Goal: Information Seeking & Learning: Learn about a topic

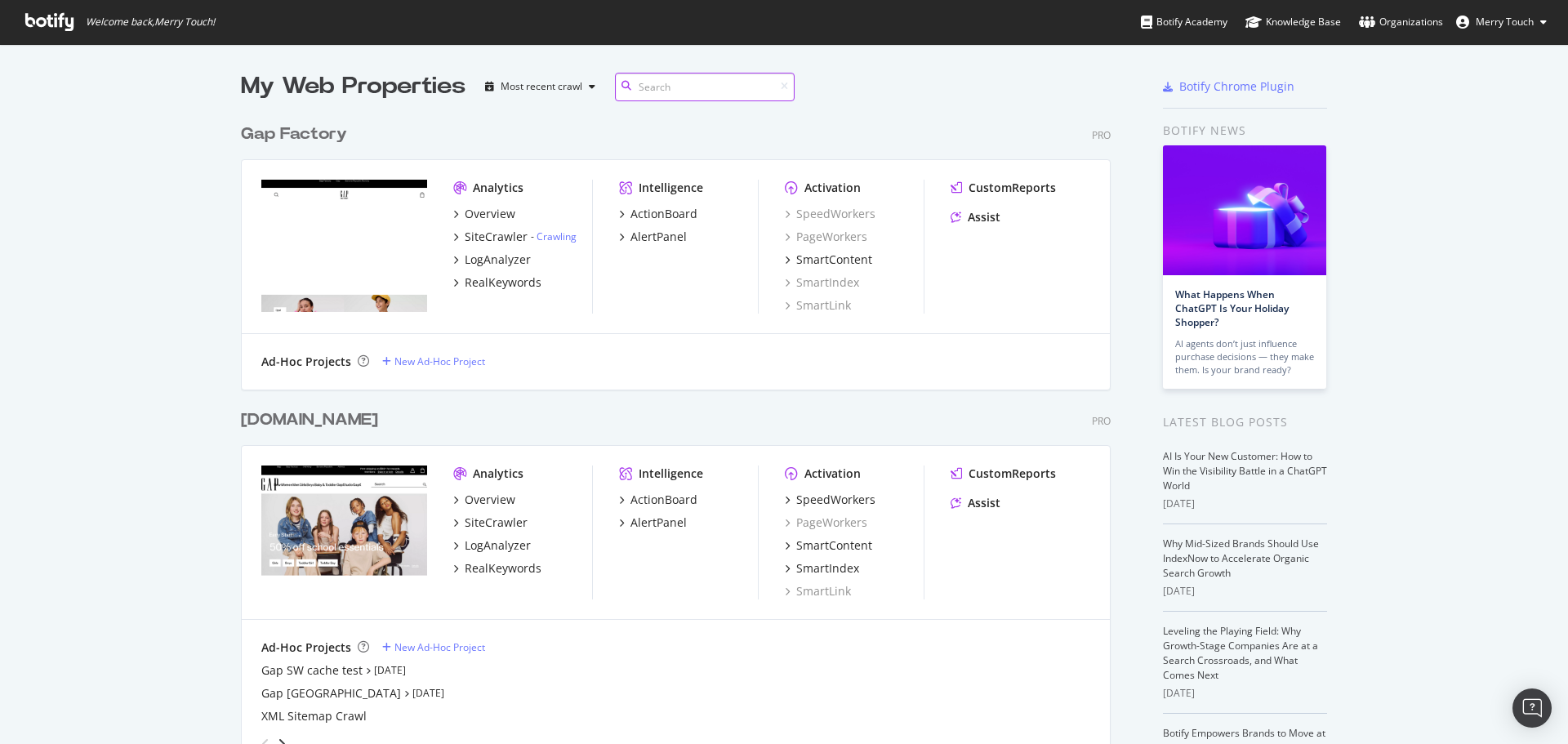
scroll to position [1869, 870]
click at [496, 563] on div "RealKeywords" at bounding box center [503, 568] width 77 height 17
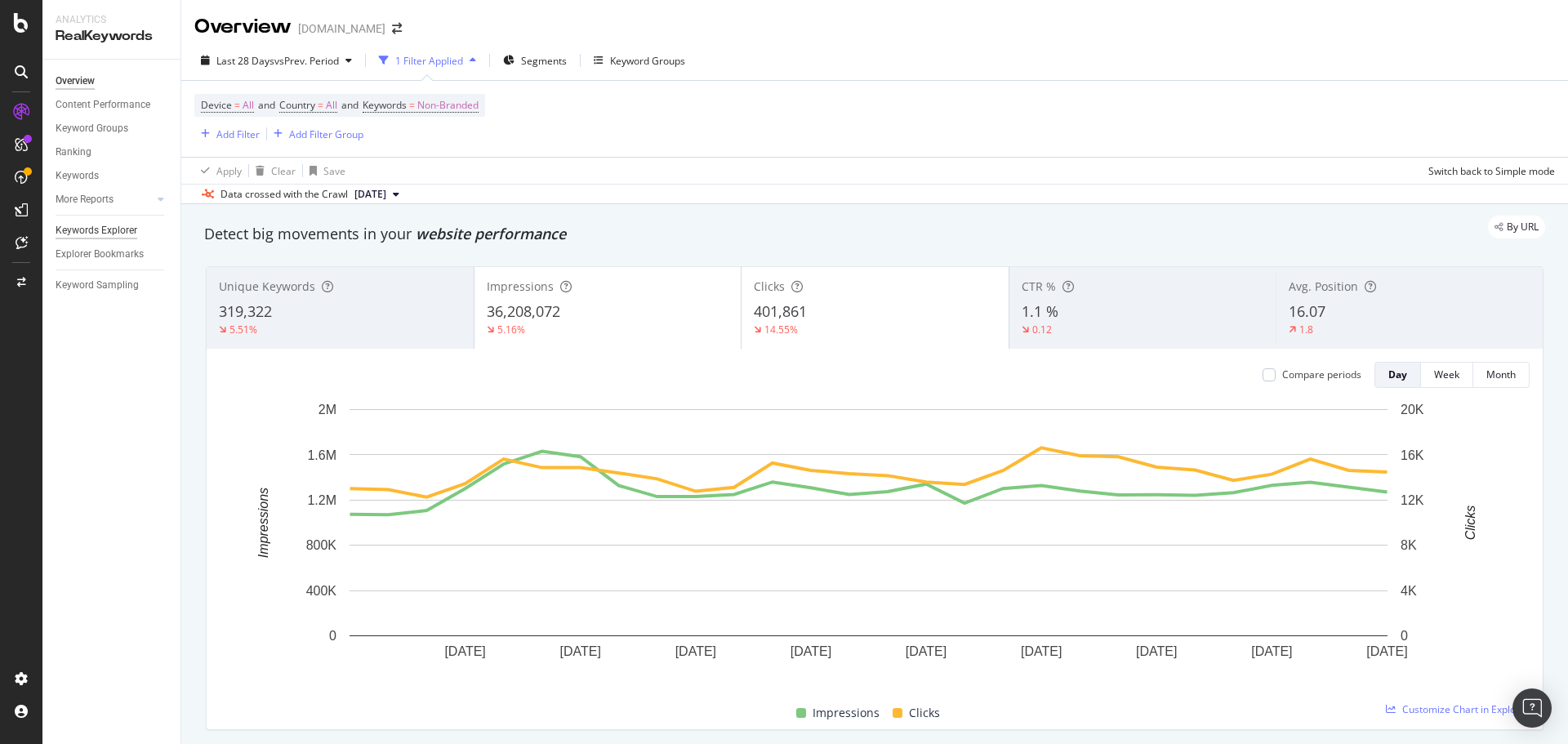
click at [89, 233] on div "Keywords Explorer" at bounding box center [96, 230] width 82 height 17
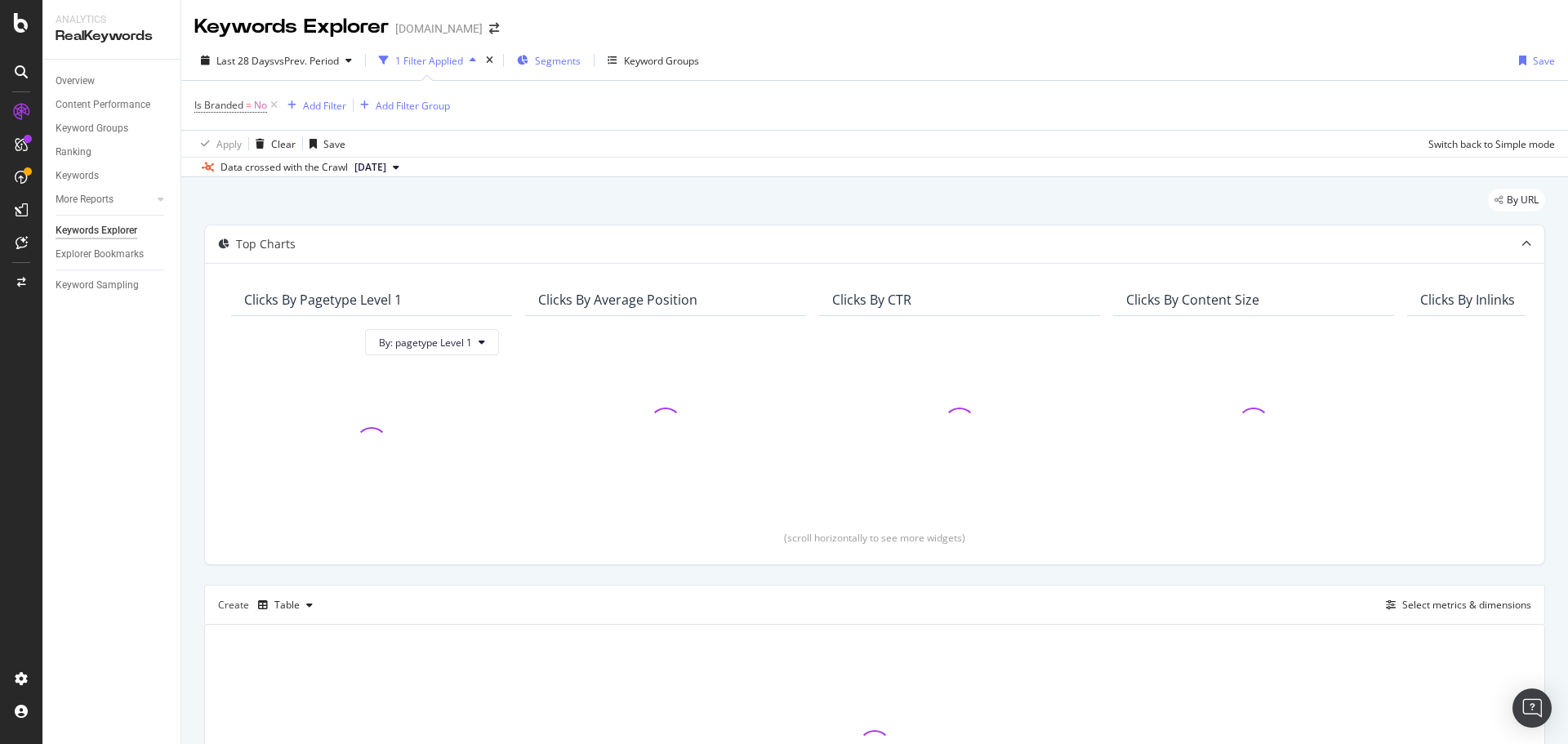
click at [576, 65] on span "Segments" at bounding box center [557, 60] width 45 height 14
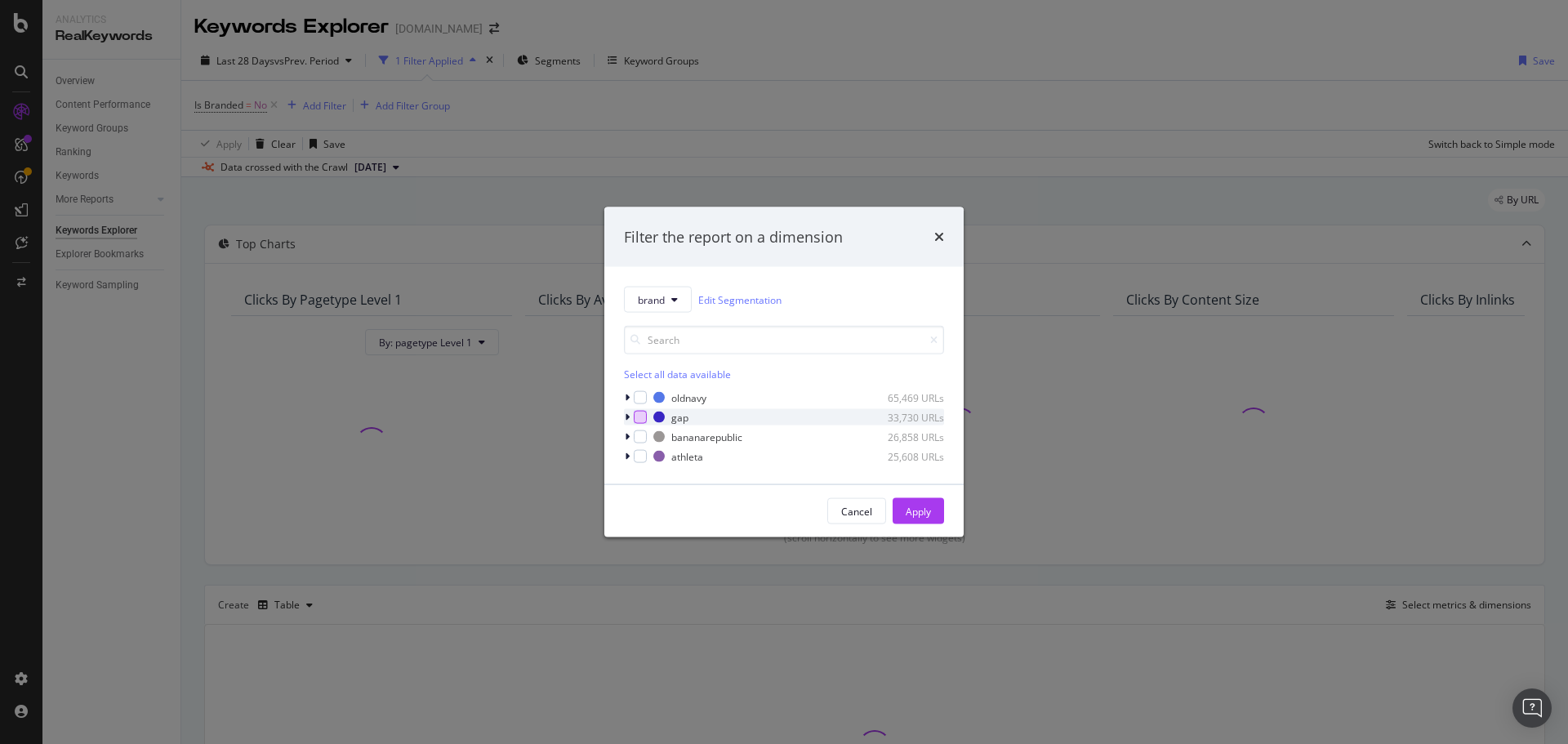
click at [636, 419] on div "modal" at bounding box center [640, 417] width 13 height 13
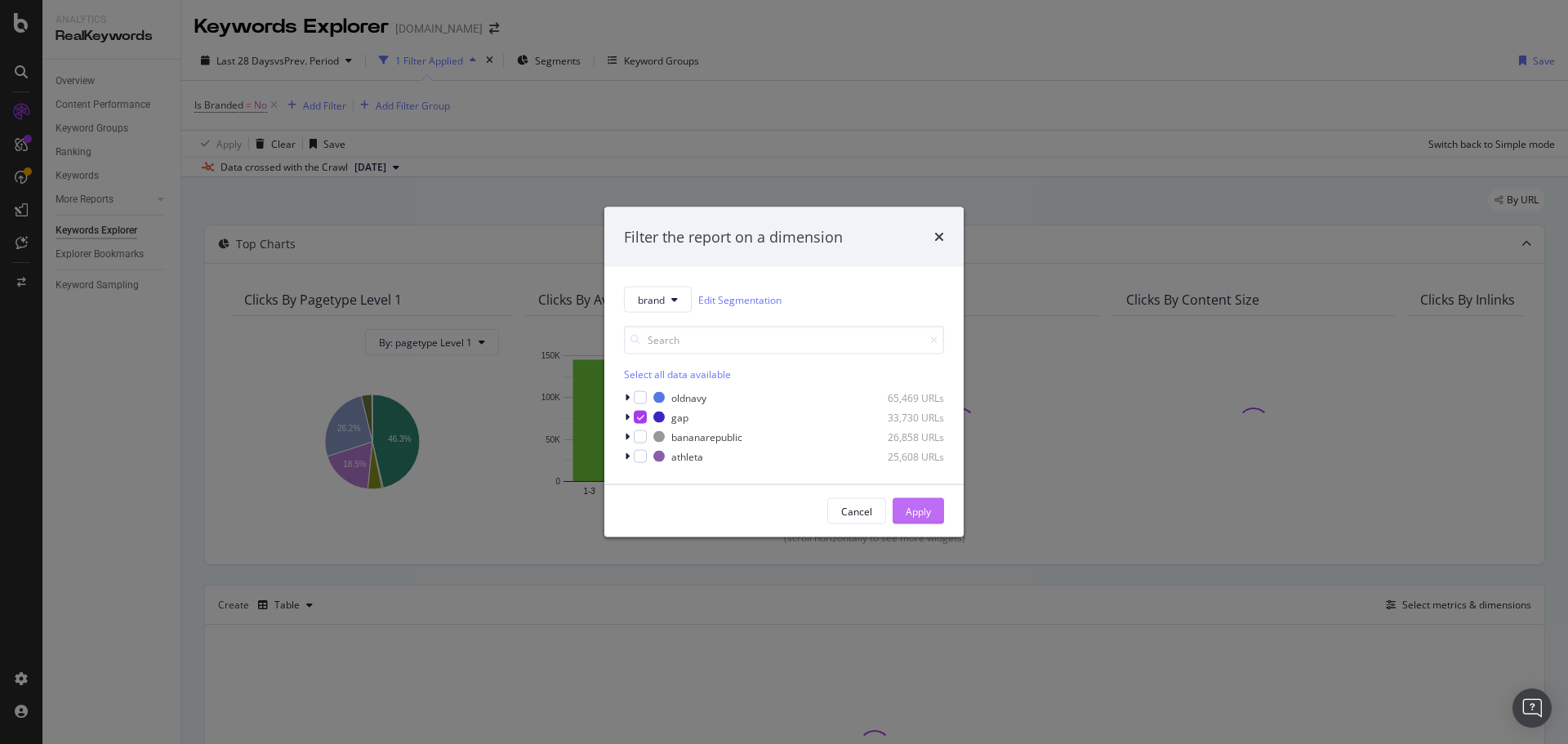
click at [910, 514] on div "Apply" at bounding box center [918, 510] width 26 height 14
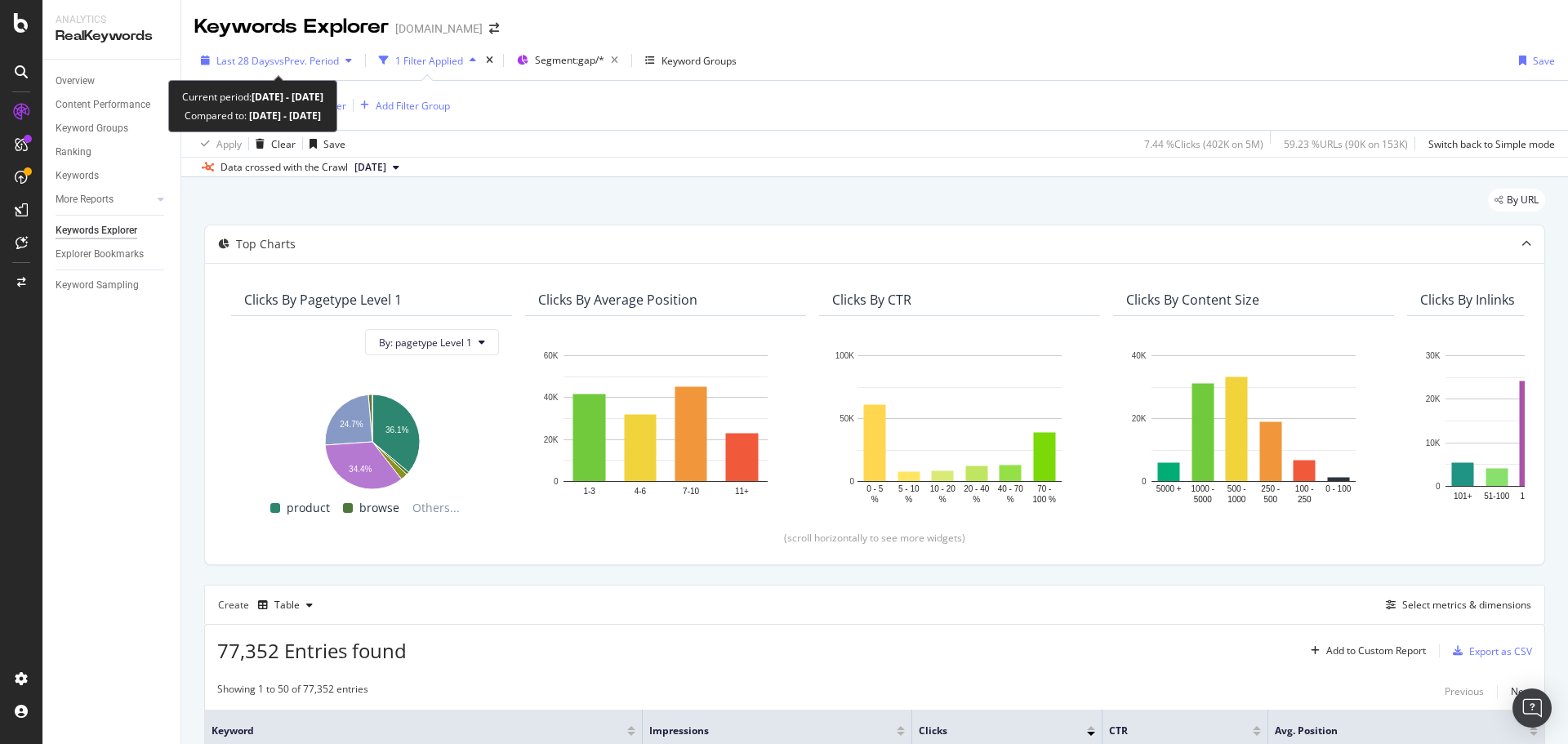
click at [314, 60] on span "vs Prev. Period" at bounding box center [306, 60] width 64 height 14
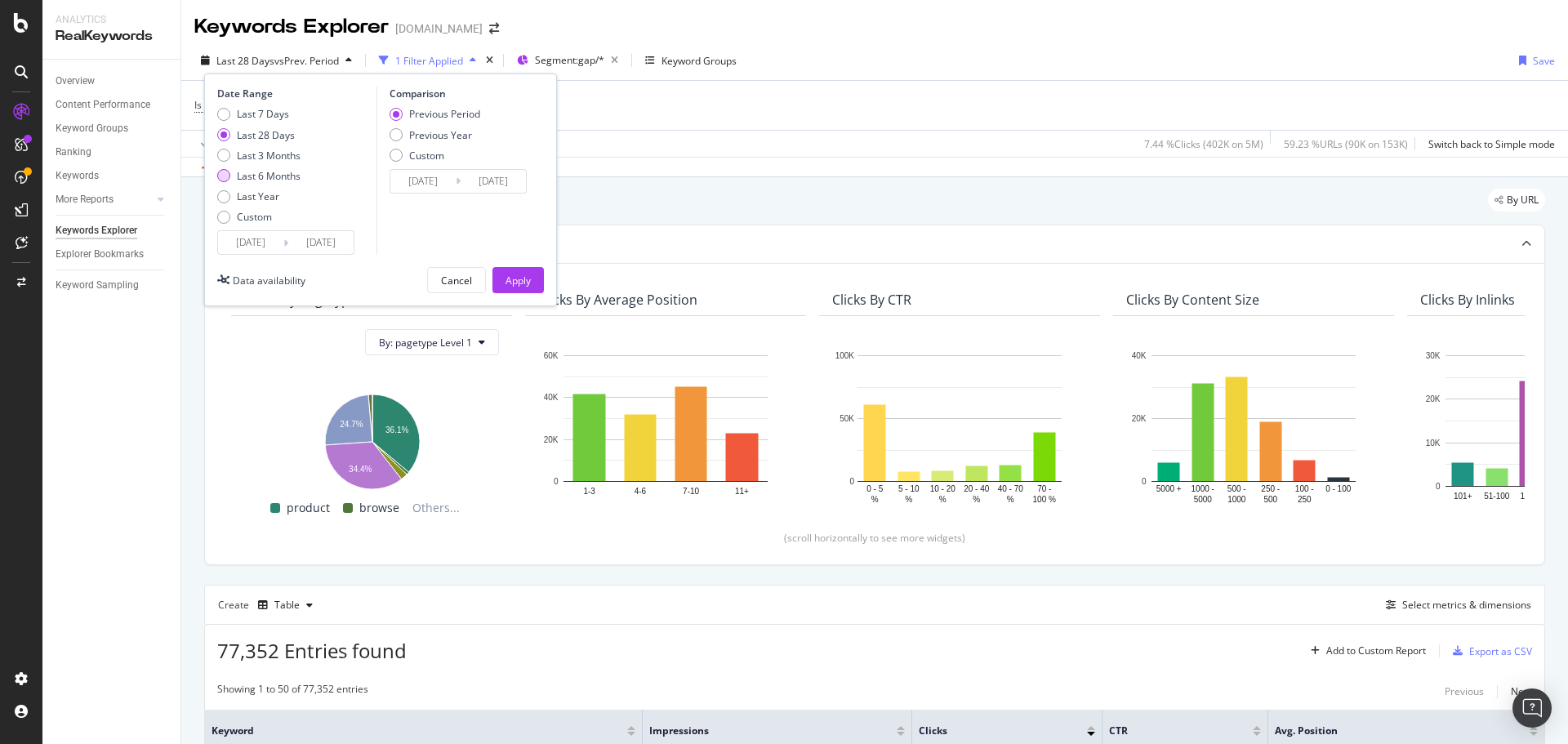
click at [272, 178] on div "Last 6 Months" at bounding box center [268, 176] width 64 height 14
type input "[DATE]"
click at [450, 135] on div "Previous Year" at bounding box center [440, 135] width 63 height 14
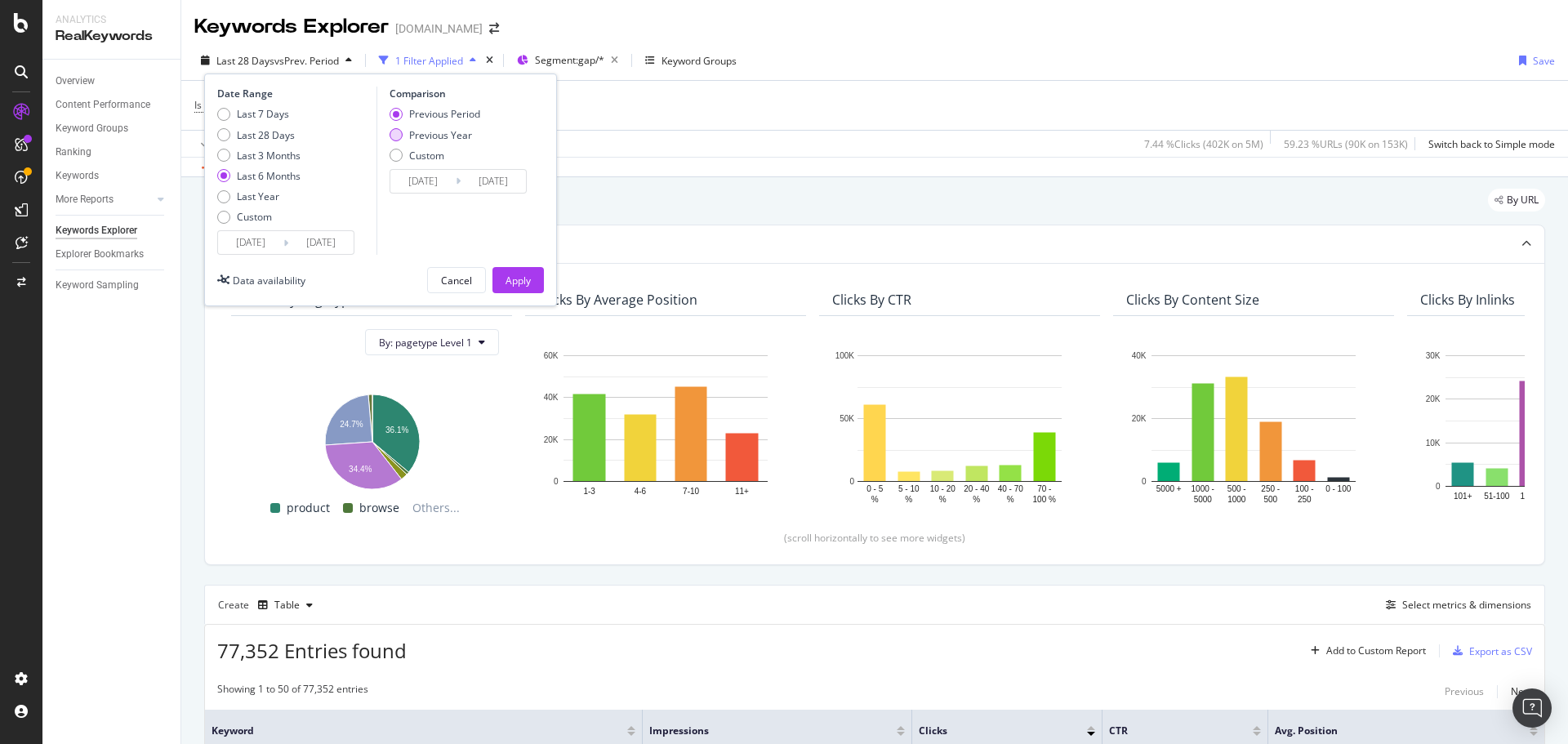
type input "[DATE]"
click at [508, 282] on div "Apply" at bounding box center [518, 280] width 26 height 14
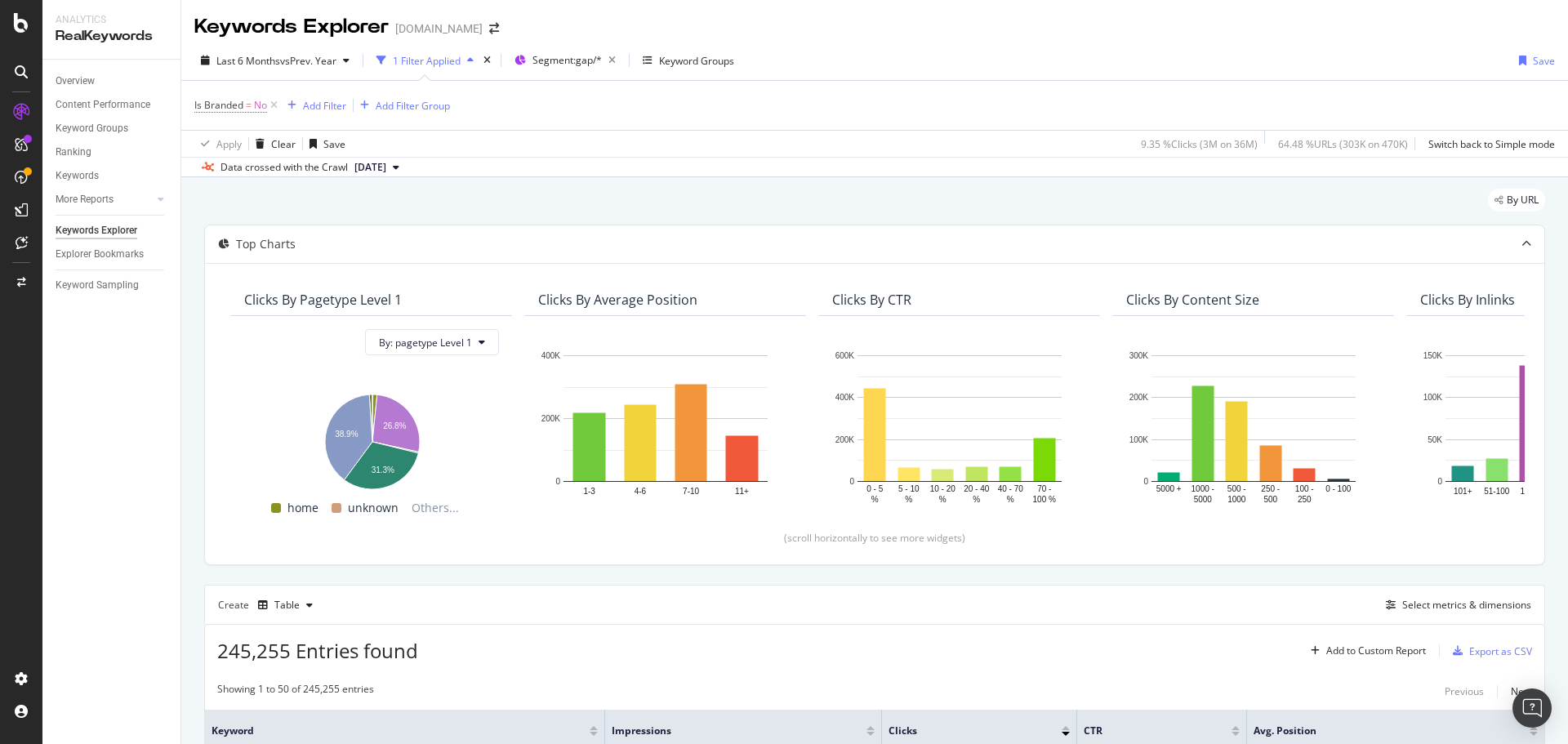
click at [223, 102] on span "Is Branded" at bounding box center [218, 105] width 49 height 14
click at [199, 107] on div "Is Branded No Cancel Add filter Apply" at bounding box center [297, 145] width 206 height 110
click at [199, 103] on div "Is Branded No Cancel Add filter Apply" at bounding box center [297, 145] width 206 height 110
click at [203, 106] on icon at bounding box center [204, 104] width 5 height 10
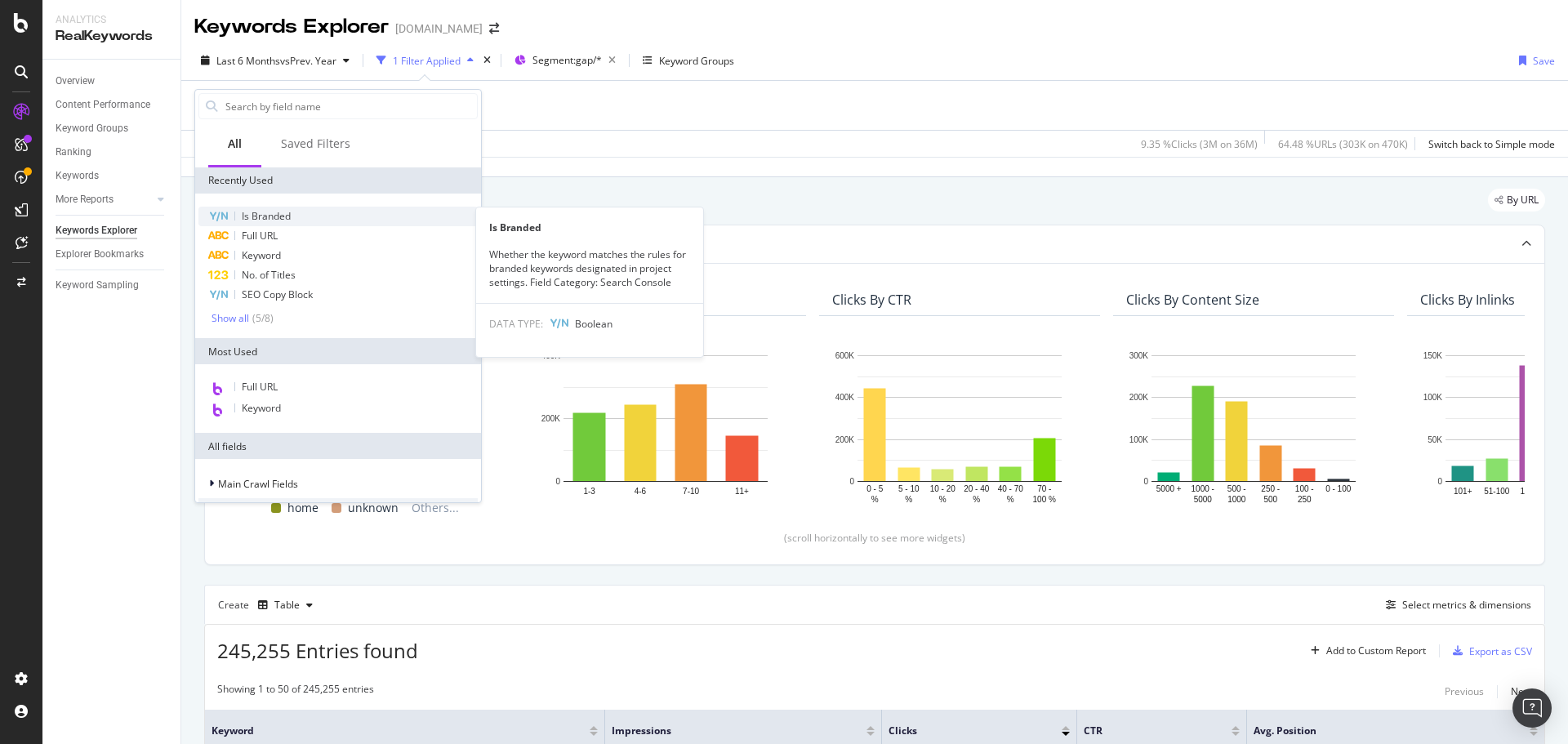
click at [301, 220] on div "Is Branded" at bounding box center [338, 216] width 279 height 20
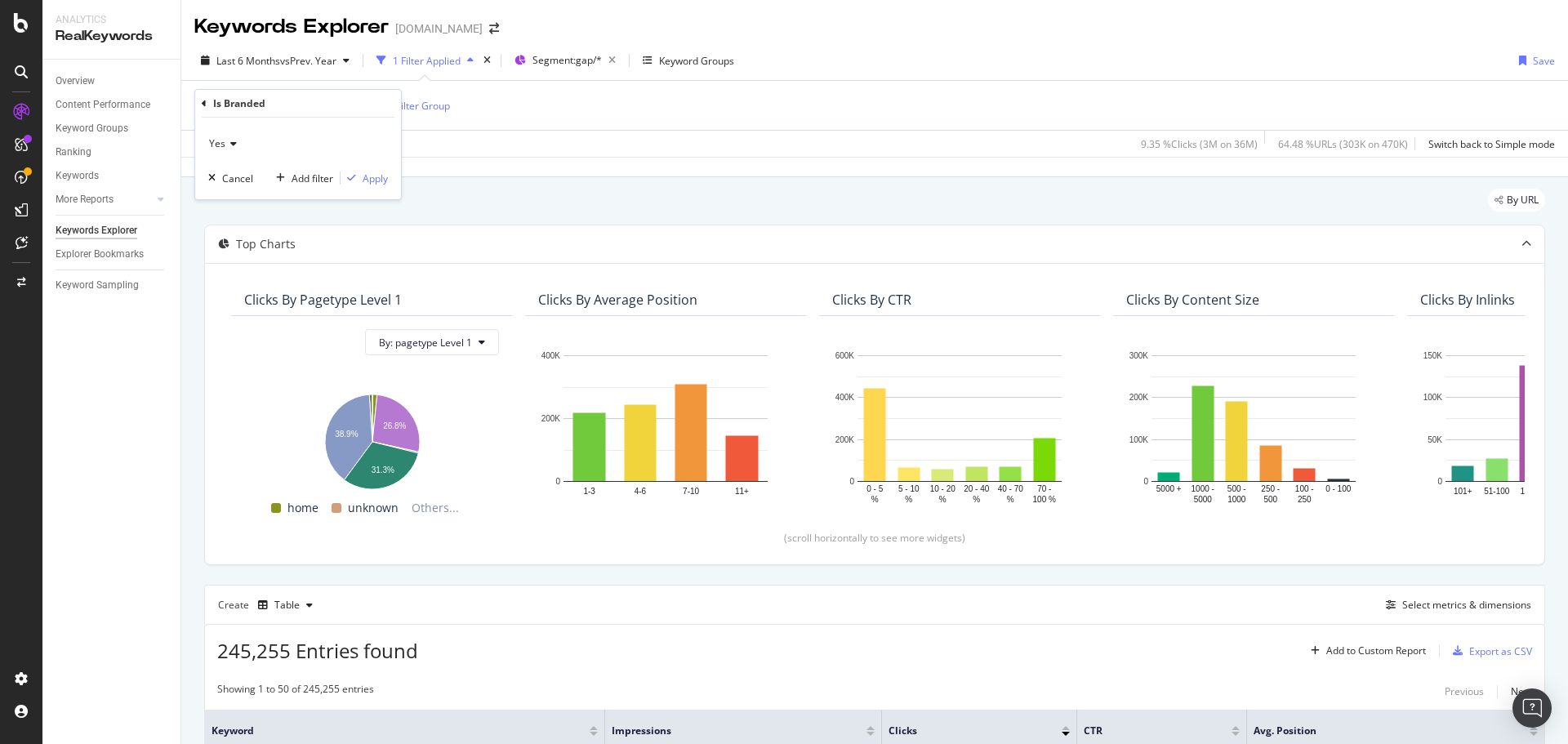
click at [202, 102] on icon at bounding box center [204, 104] width 5 height 10
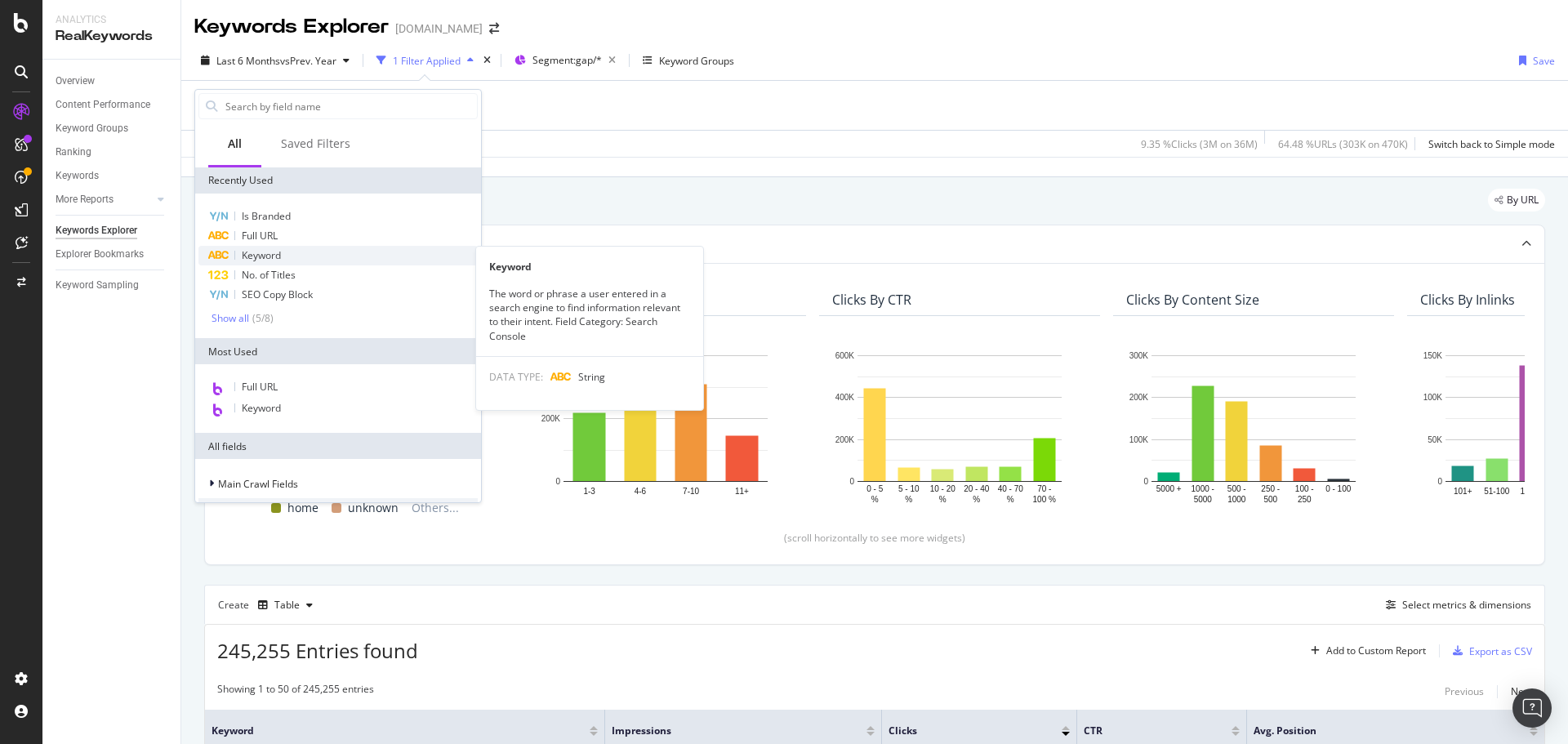
click at [296, 254] on div "Keyword" at bounding box center [338, 256] width 279 height 20
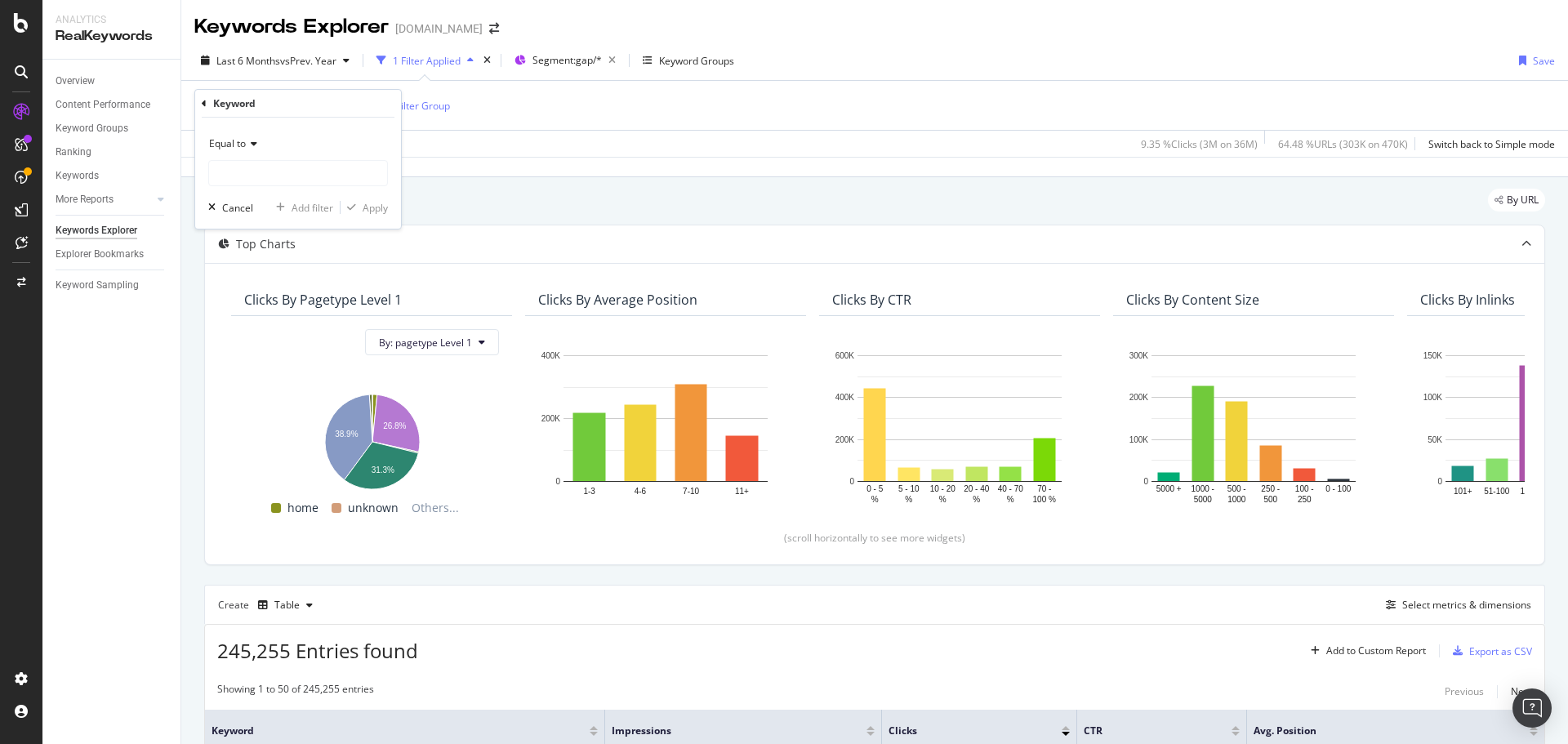
click at [252, 139] on icon at bounding box center [252, 144] width 12 height 10
click at [301, 301] on div "Contains" at bounding box center [300, 305] width 175 height 21
click at [299, 171] on input "text" at bounding box center [298, 173] width 178 height 26
type input "modal"
click at [367, 209] on div "Apply" at bounding box center [375, 207] width 26 height 14
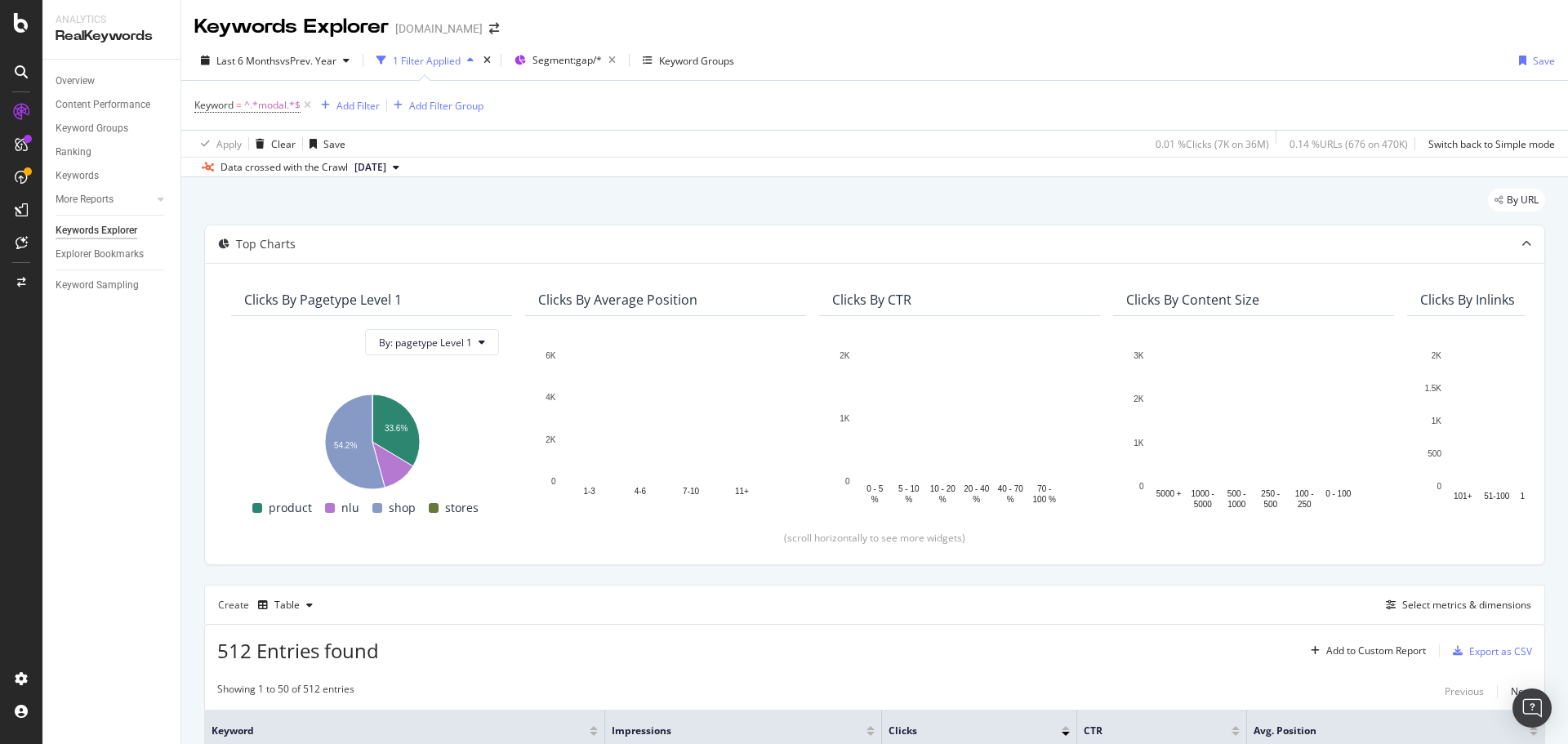
scroll to position [82, 0]
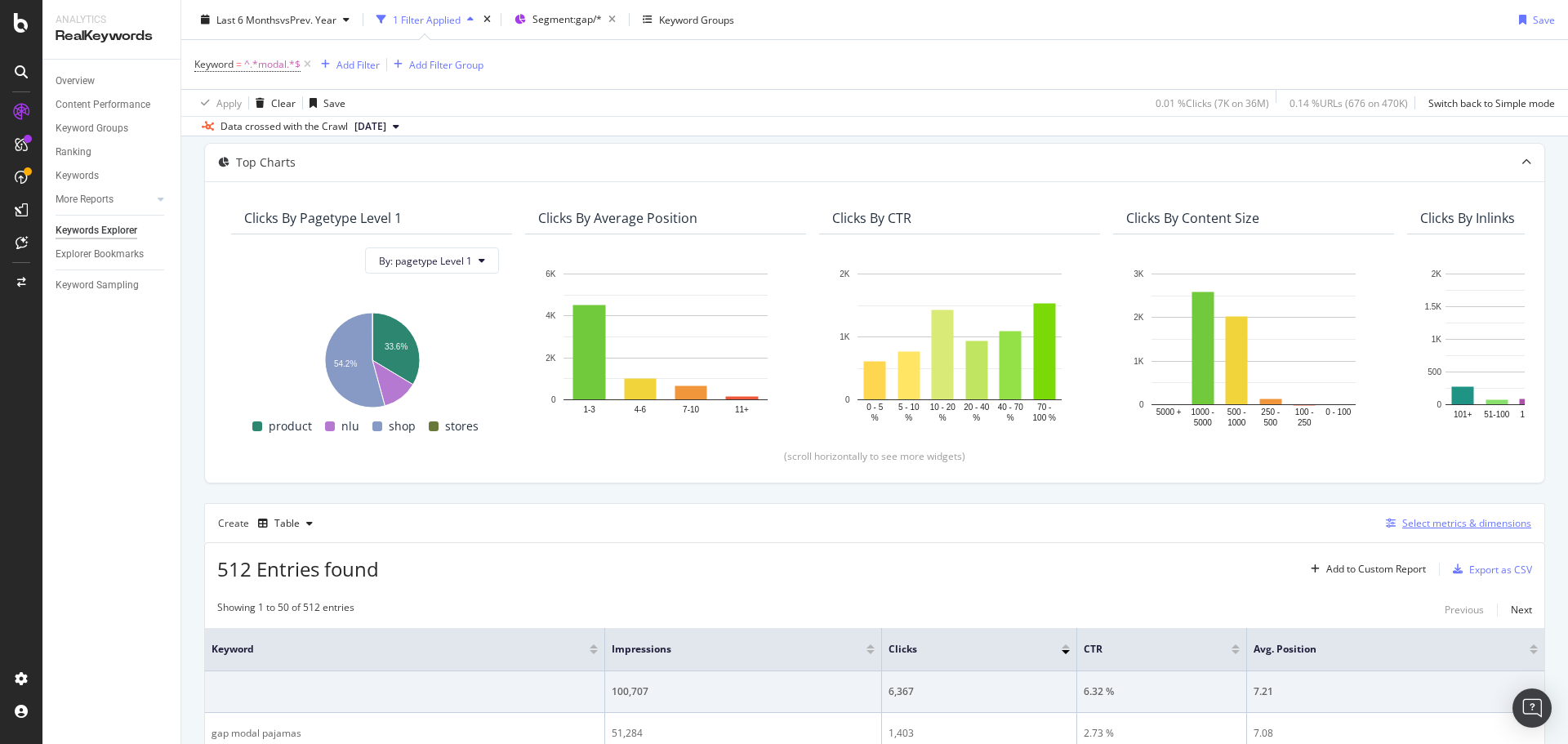
click at [1412, 524] on div "Select metrics & dimensions" at bounding box center [1466, 523] width 129 height 14
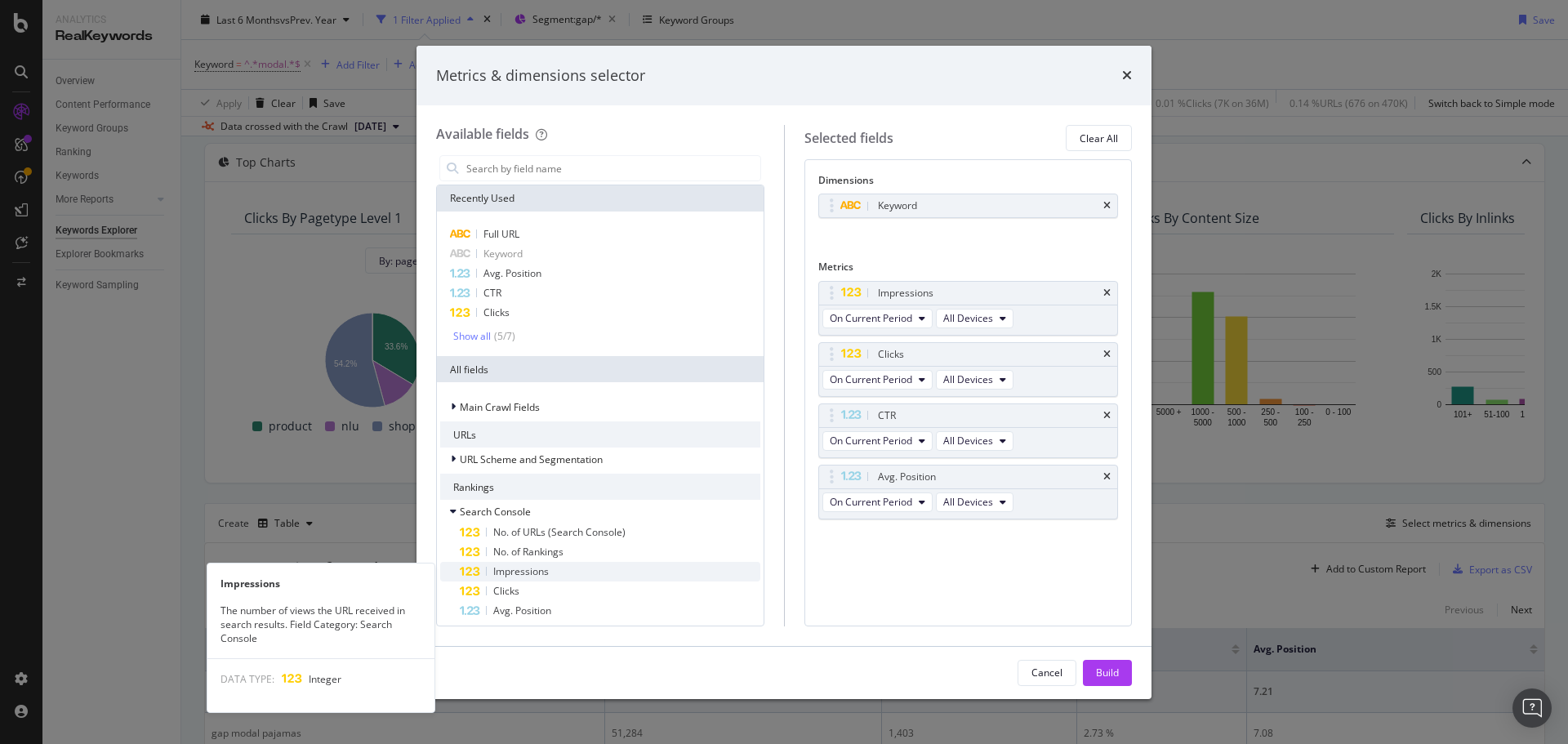
click at [571, 570] on div "Impressions" at bounding box center [610, 571] width 301 height 20
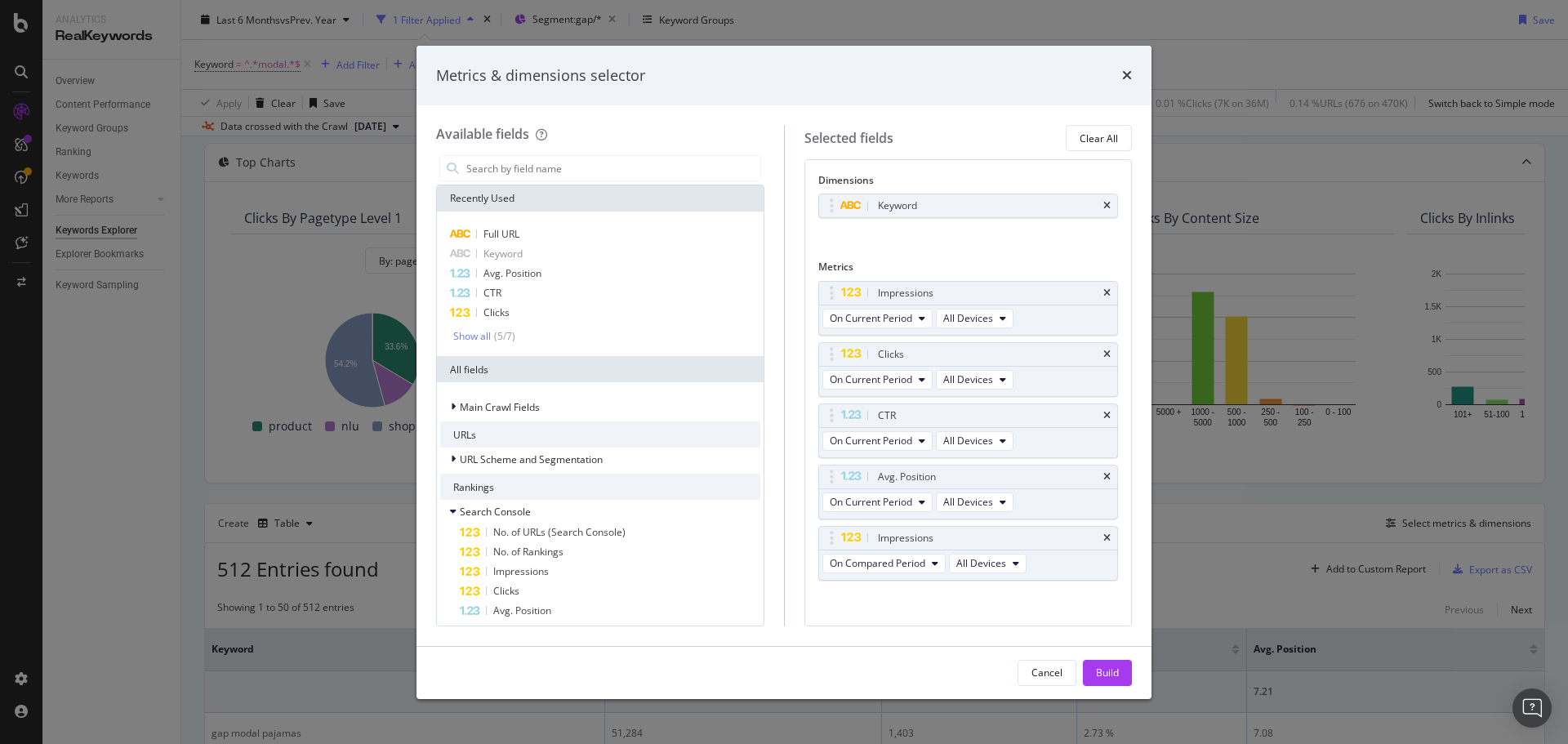
click at [557, 594] on div "Clicks" at bounding box center [610, 591] width 301 height 20
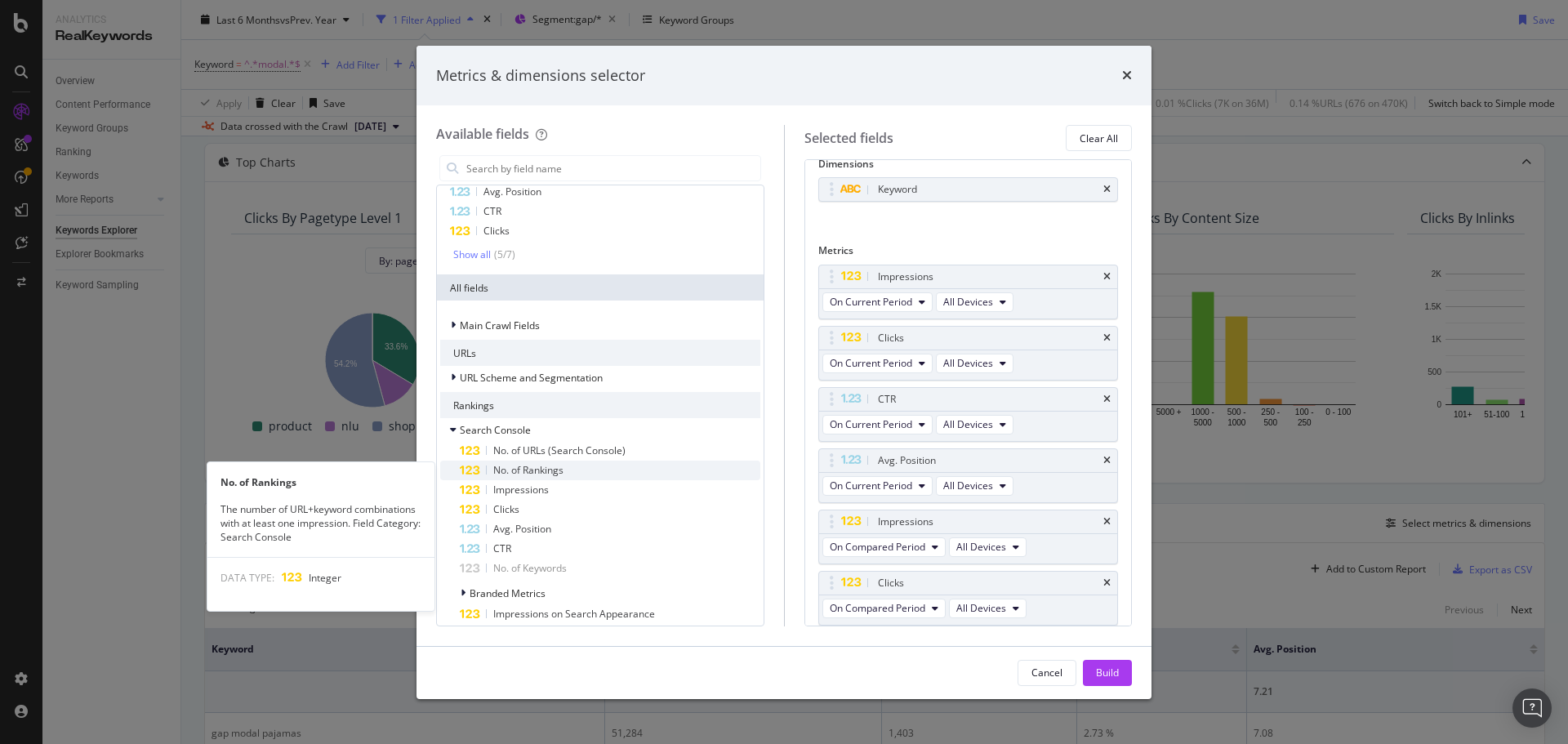
click at [588, 479] on div "No. of Rankings" at bounding box center [610, 471] width 301 height 20
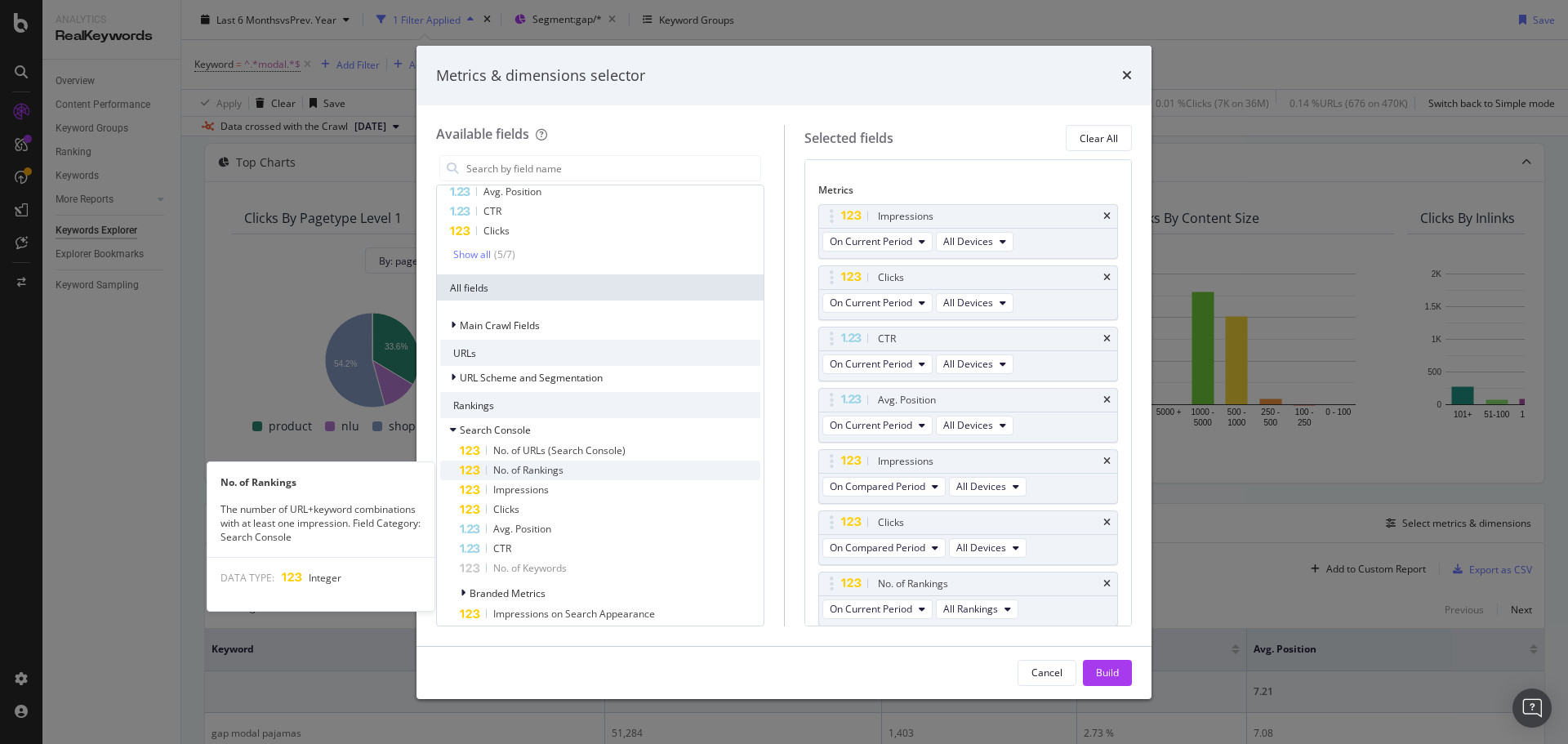
scroll to position [78, 0]
click at [595, 464] on div "No. of Rankings" at bounding box center [610, 471] width 301 height 20
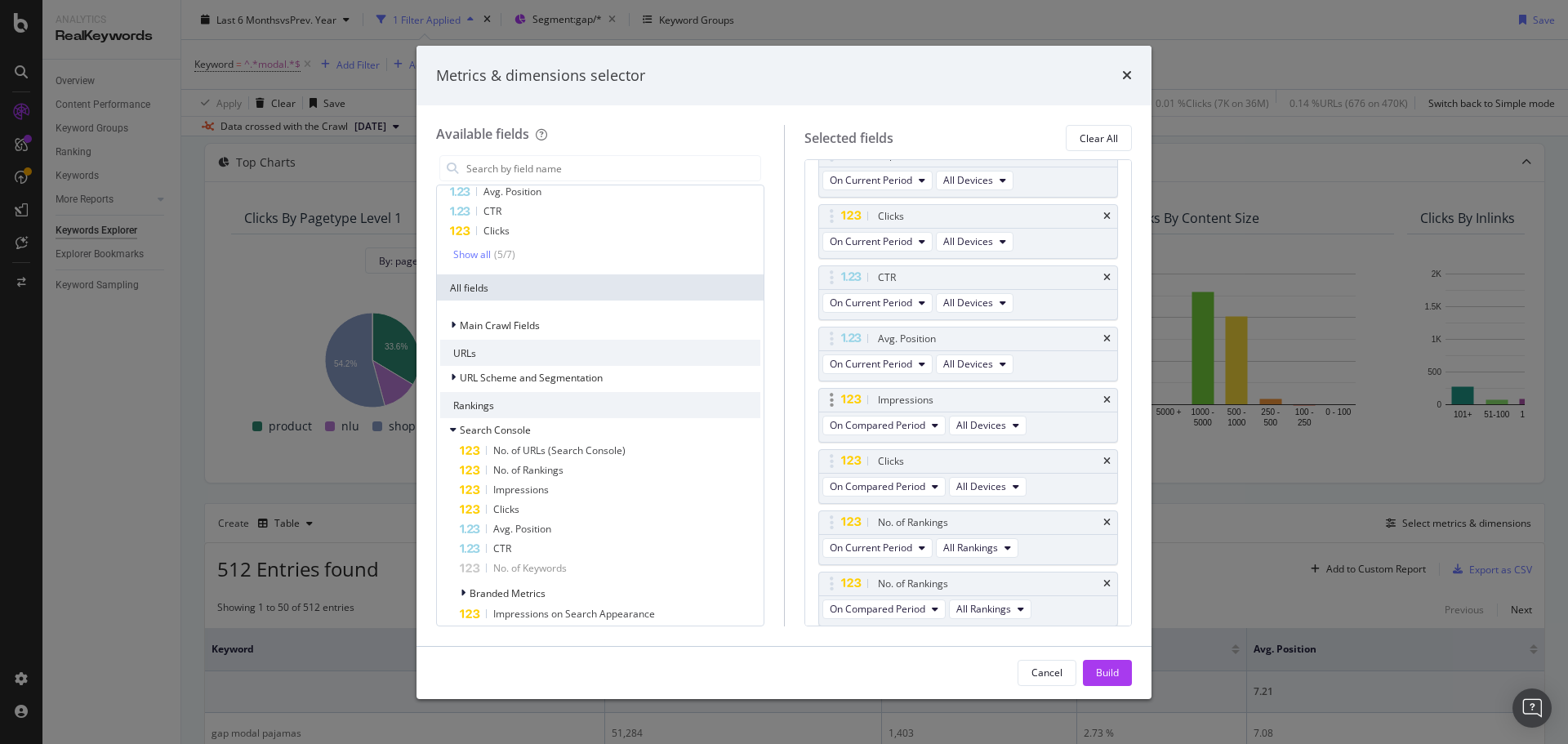
scroll to position [139, 0]
click at [1103, 272] on icon "times" at bounding box center [1106, 277] width 7 height 10
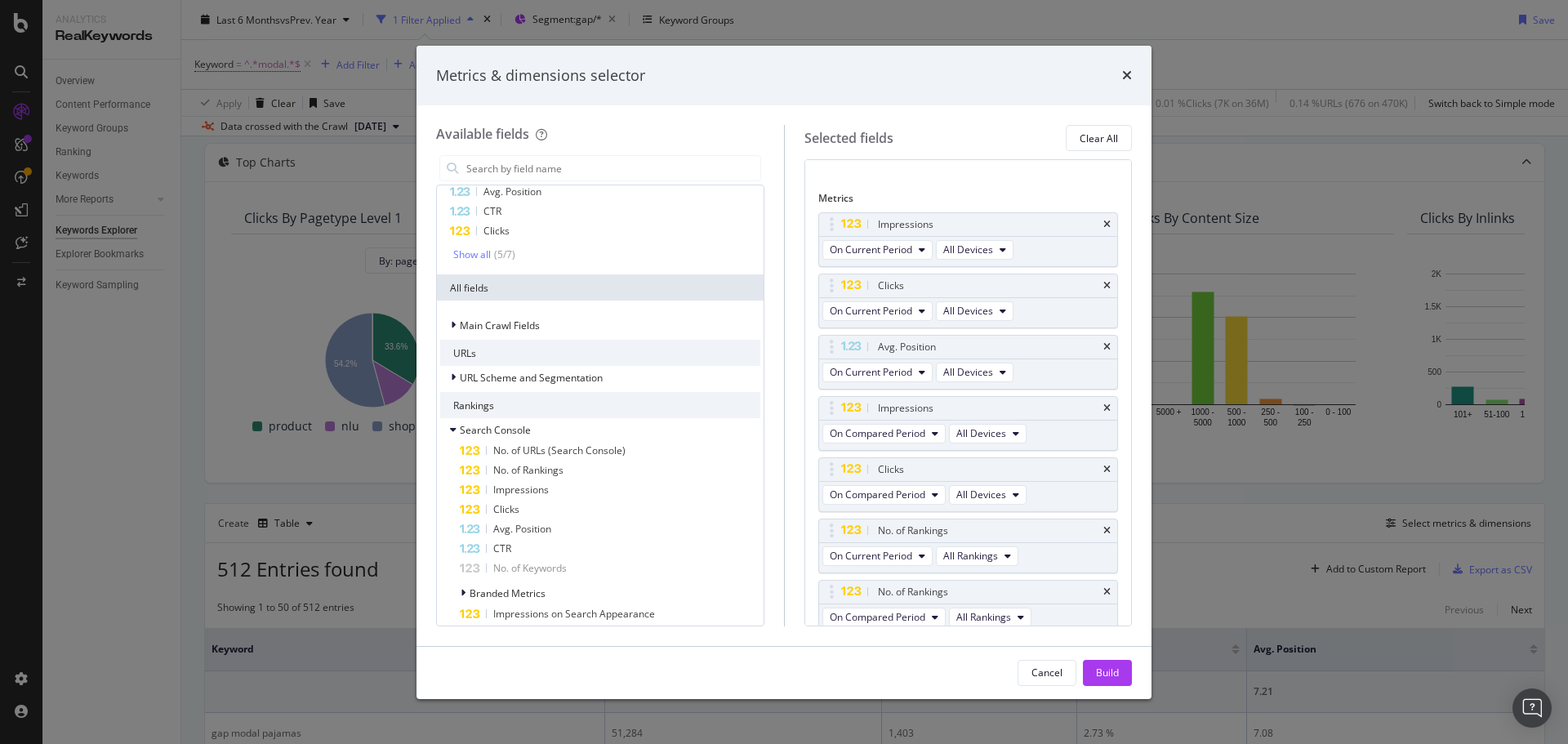
scroll to position [0, 0]
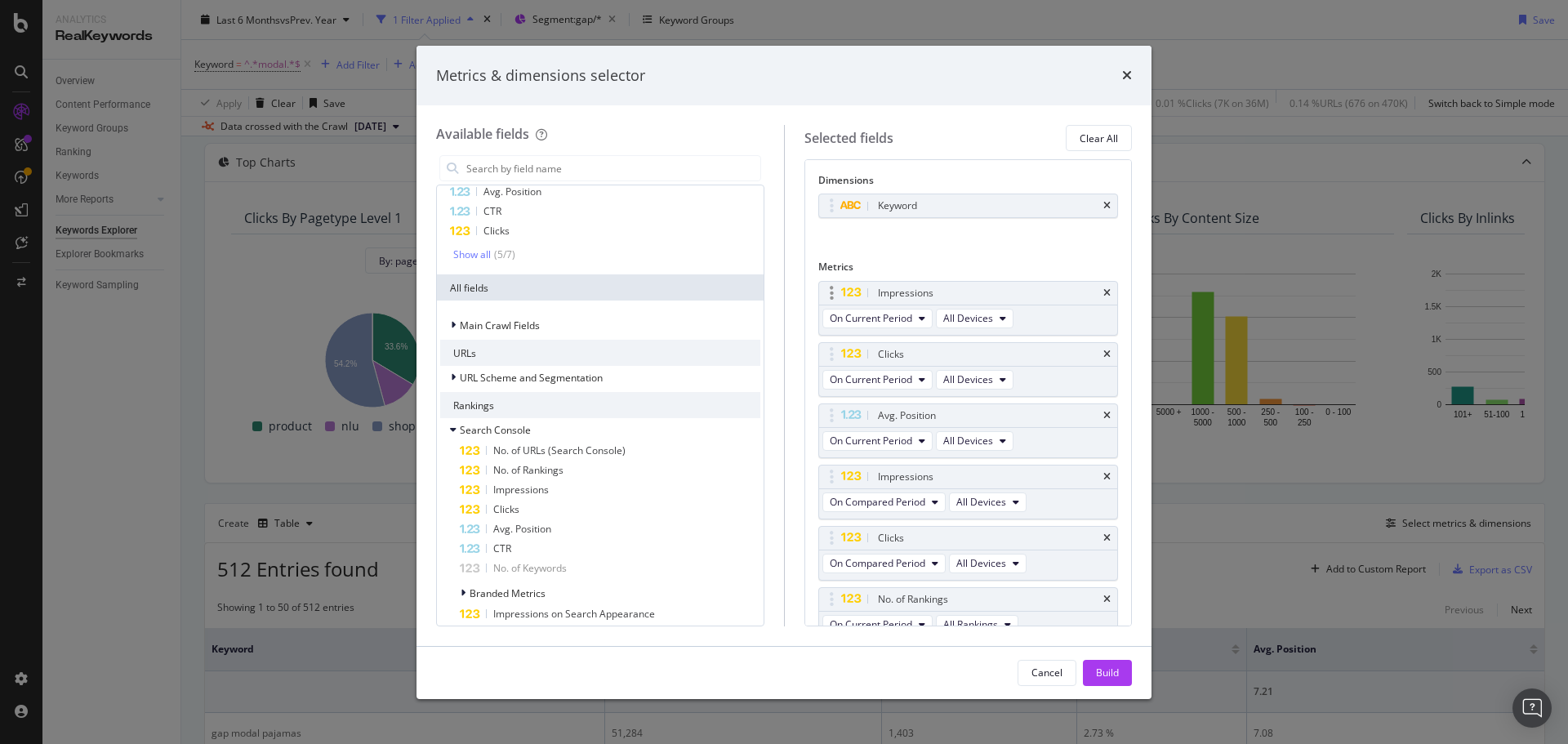
click at [1089, 291] on div "Impressions" at bounding box center [969, 293] width 299 height 23
click at [1103, 292] on icon "times" at bounding box center [1106, 293] width 7 height 10
click at [1103, 413] on icon "times" at bounding box center [1106, 415] width 7 height 10
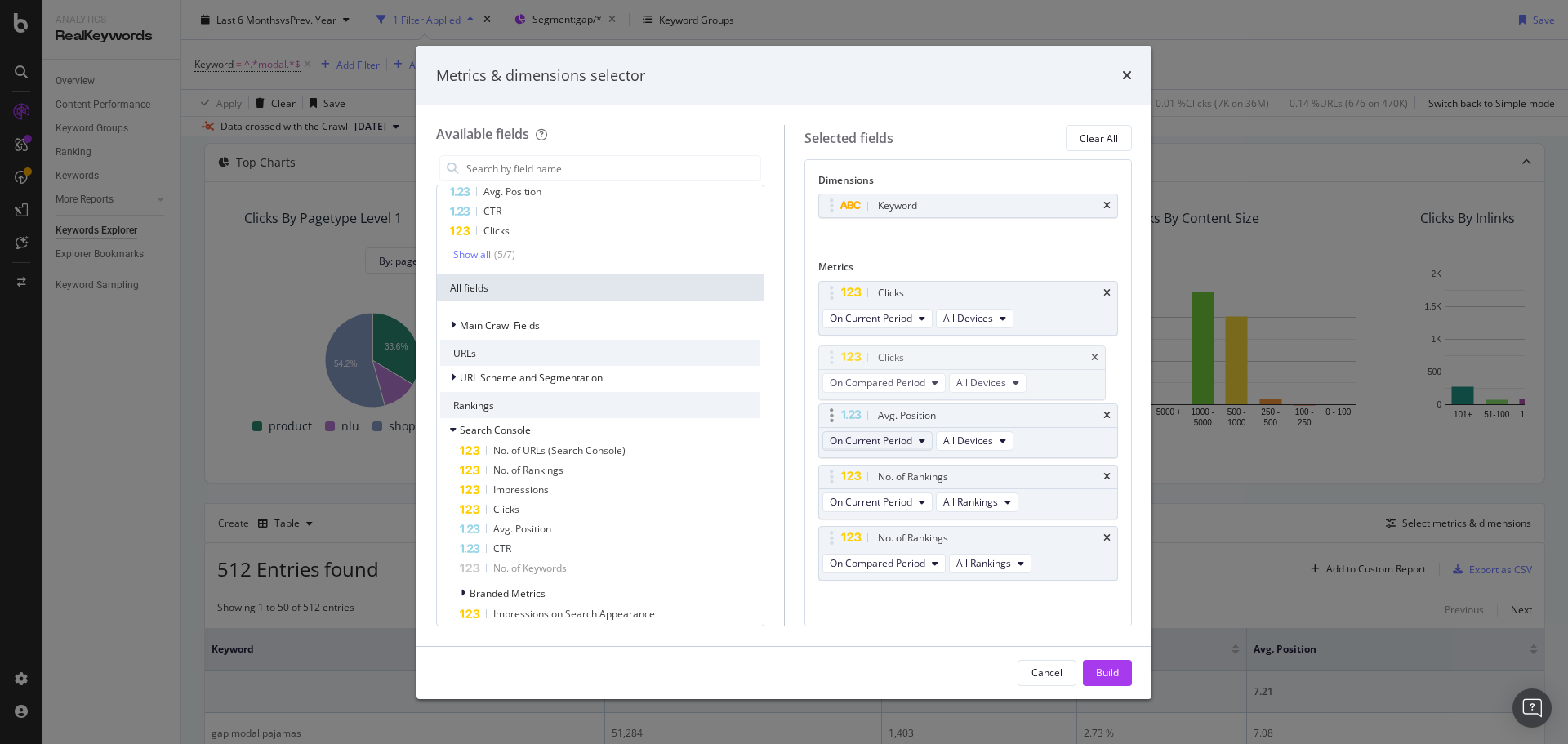
drag, startPoint x: 832, startPoint y: 415, endPoint x: 833, endPoint y: 385, distance: 30.0
click at [832, 357] on body "Analytics RealKeywords Overview Content Performance Keyword Groups Ranking Keyw…" at bounding box center [784, 372] width 1568 height 744
click at [1103, 415] on icon "times" at bounding box center [1106, 415] width 7 height 10
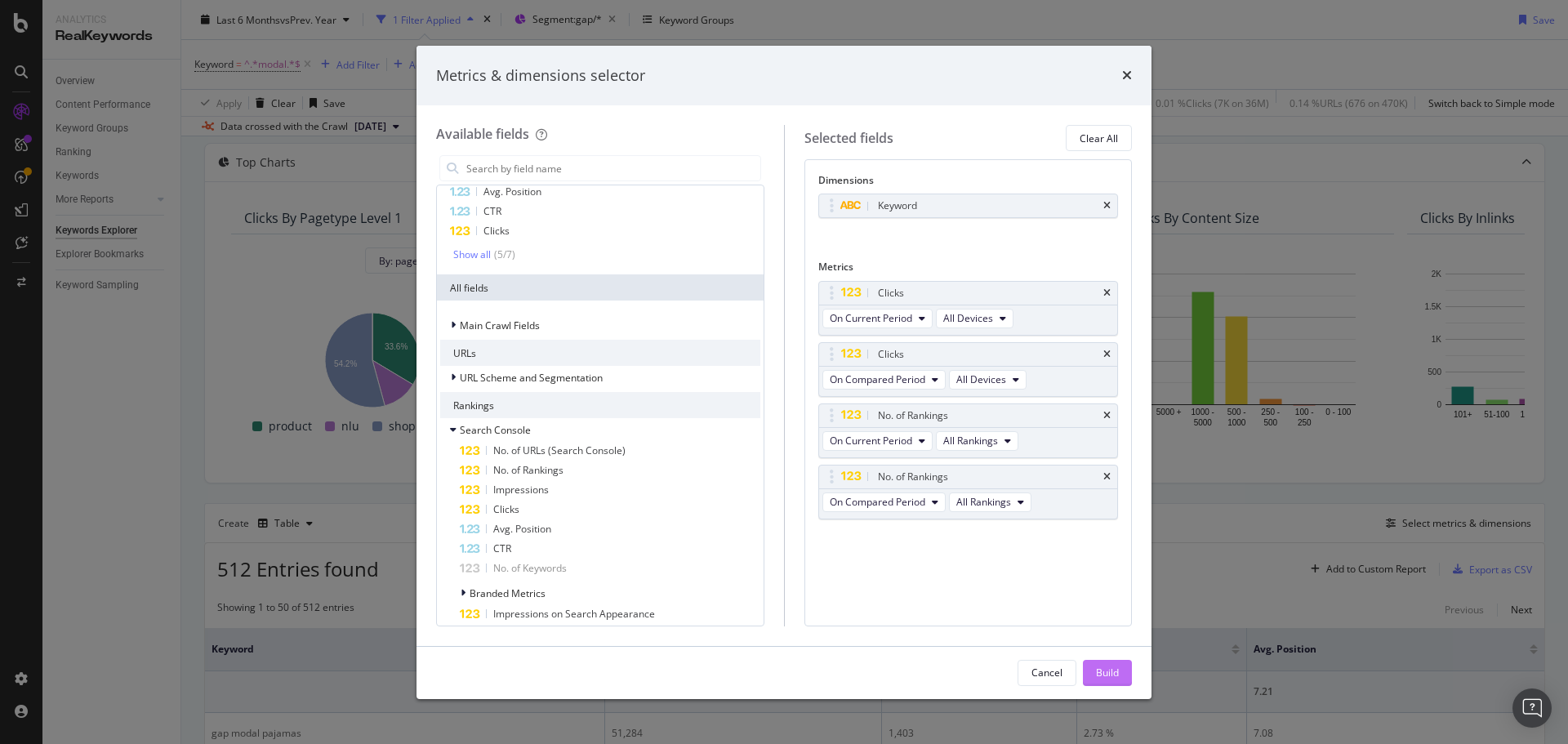
click at [1094, 673] on button "Build" at bounding box center [1106, 673] width 49 height 26
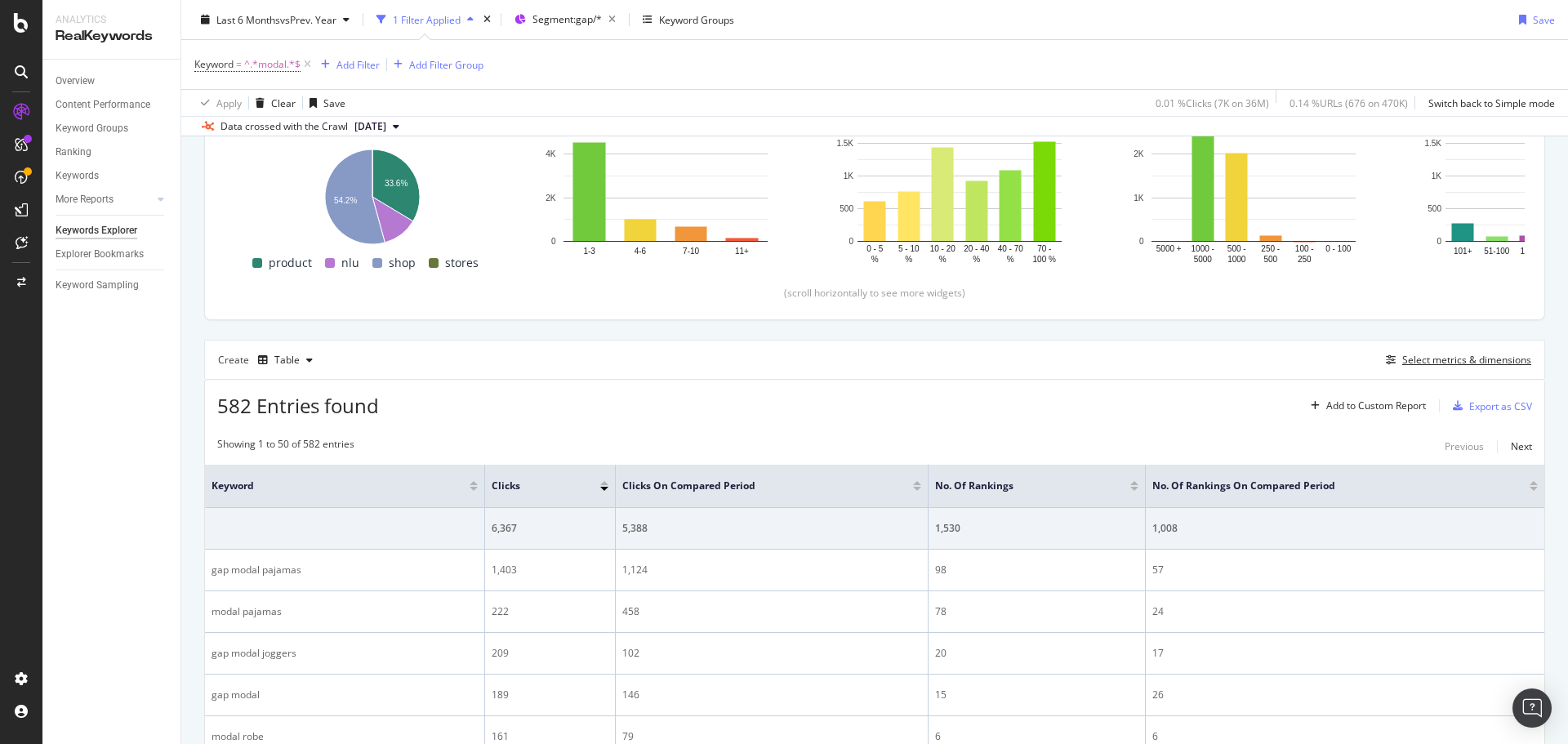
scroll to position [82, 0]
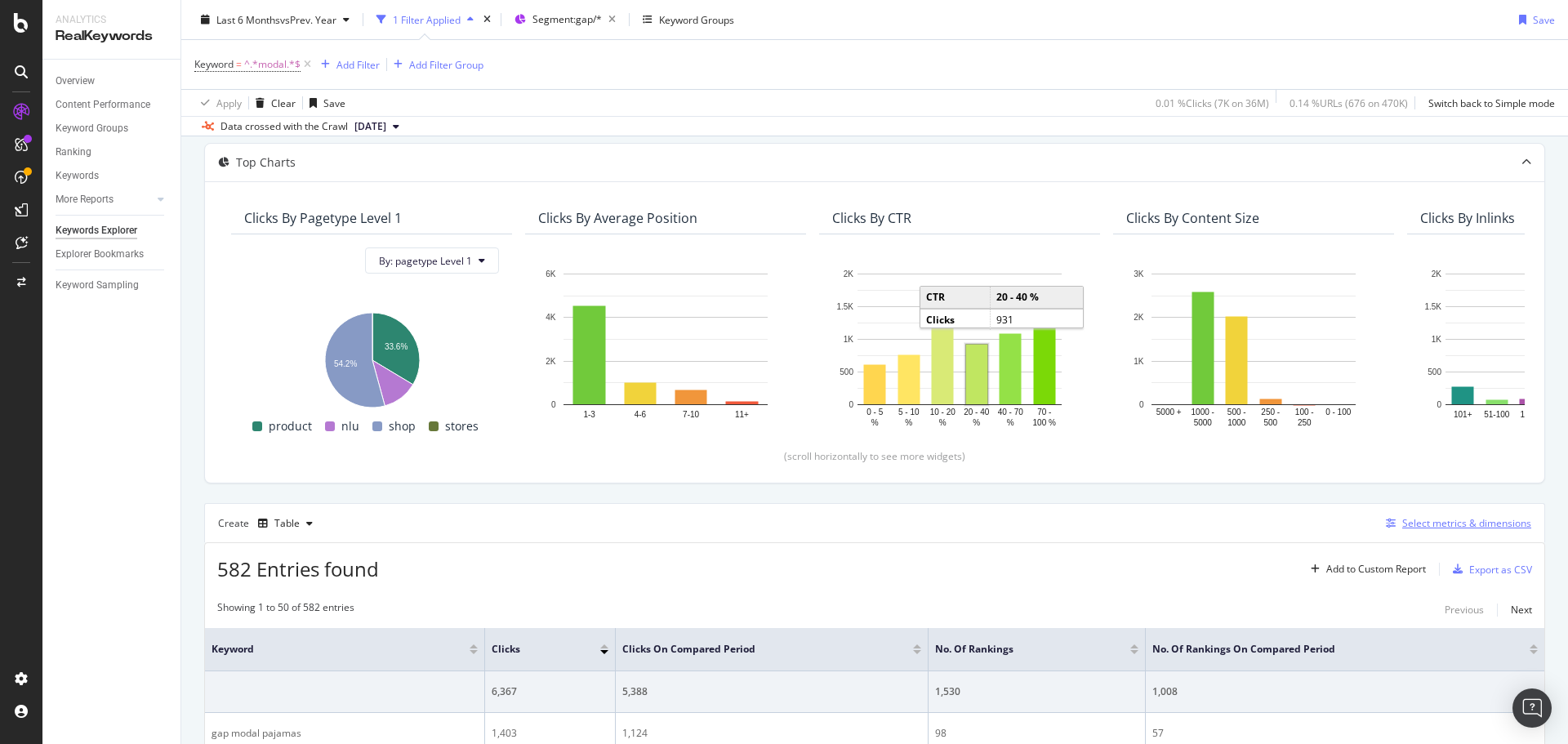
click at [1437, 524] on div "Select metrics & dimensions" at bounding box center [1466, 523] width 129 height 14
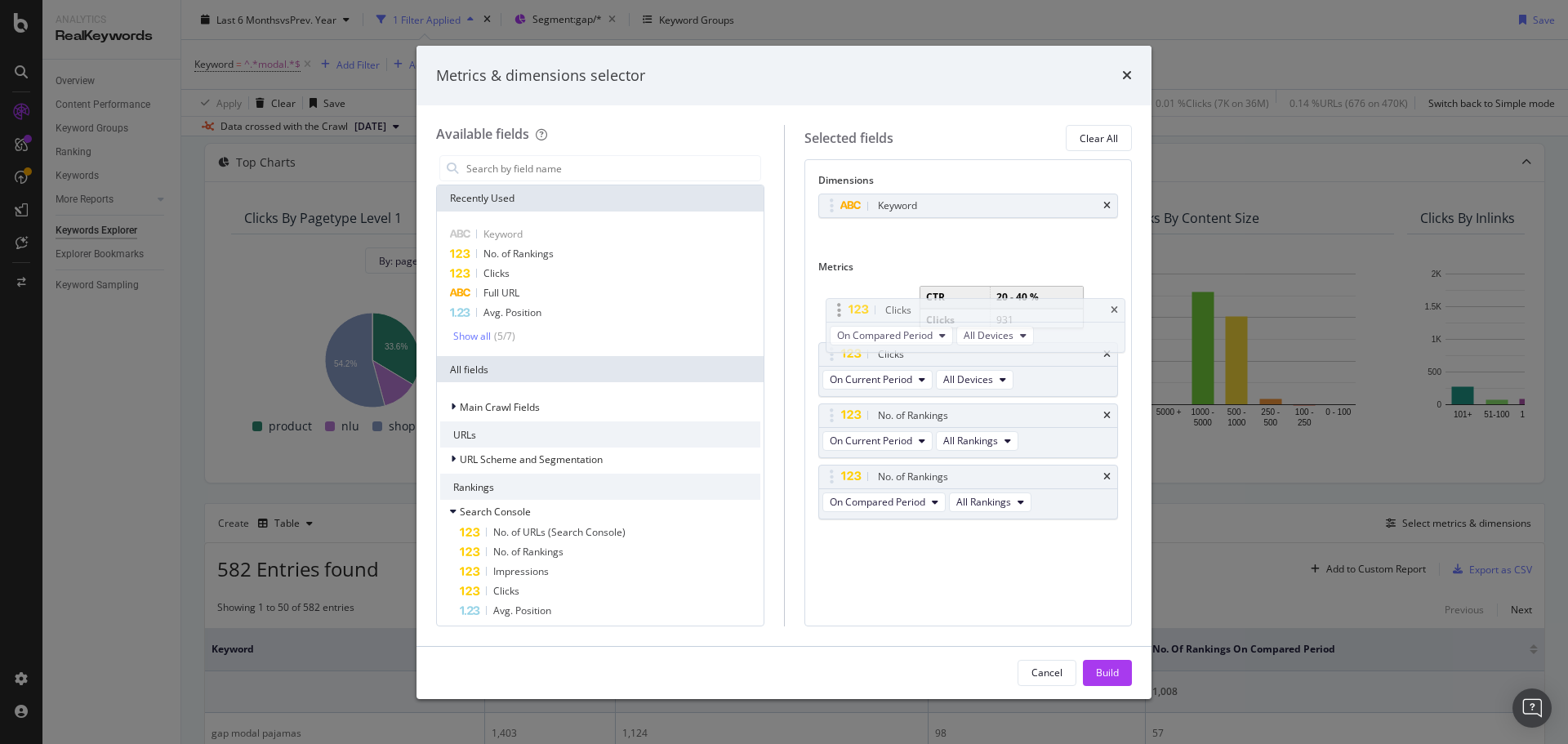
drag, startPoint x: 832, startPoint y: 354, endPoint x: 840, endPoint y: 310, distance: 44.7
click at [840, 310] on body "Analytics RealKeywords Overview Content Performance Keyword Groups Ranking Keyw…" at bounding box center [784, 372] width 1568 height 744
drag, startPoint x: 828, startPoint y: 486, endPoint x: 880, endPoint y: 459, distance: 58.6
click at [841, 433] on body "Analytics RealKeywords Overview Content Performance Keyword Groups Ranking Keyw…" at bounding box center [784, 372] width 1568 height 744
click at [1123, 679] on button "Build" at bounding box center [1106, 673] width 49 height 26
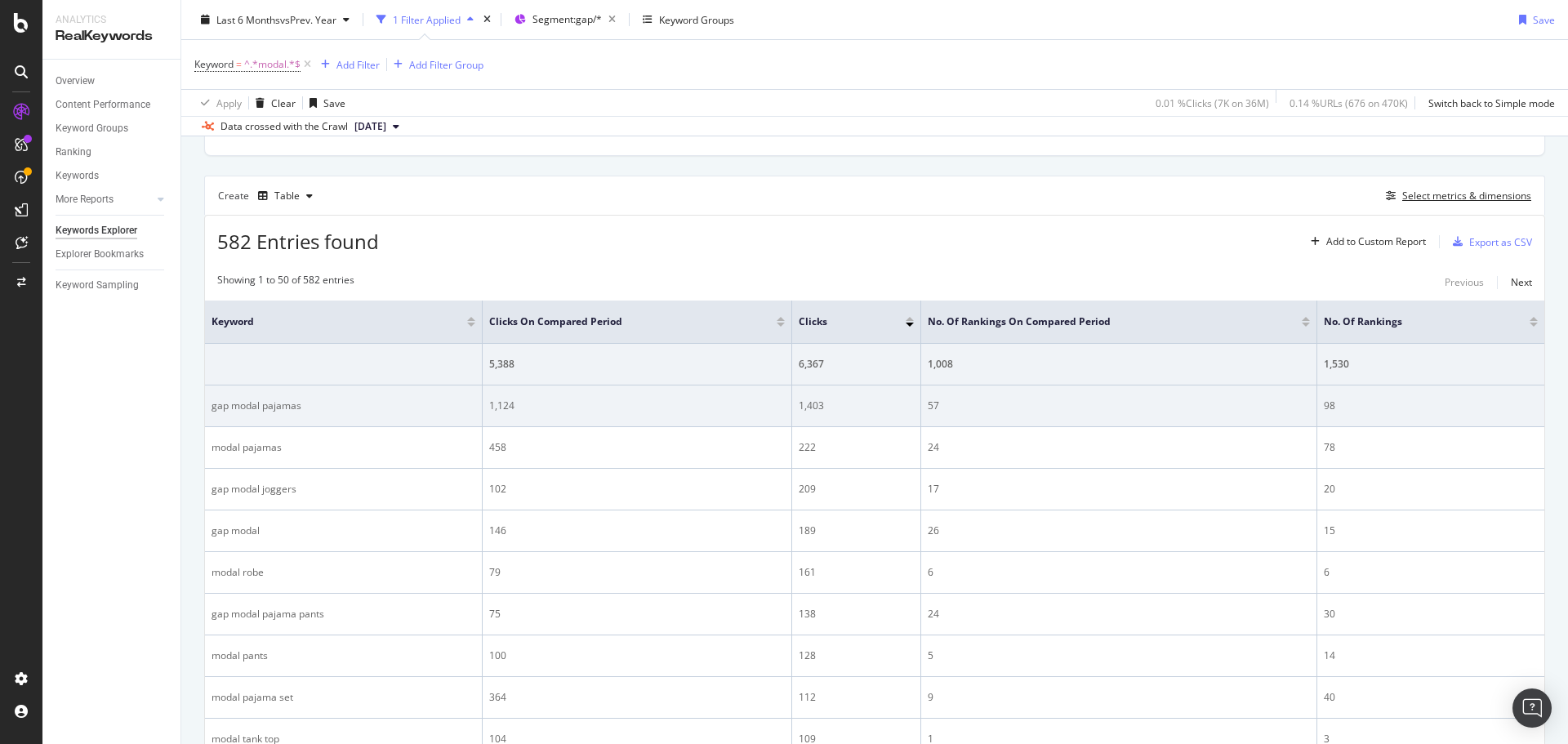
scroll to position [327, 0]
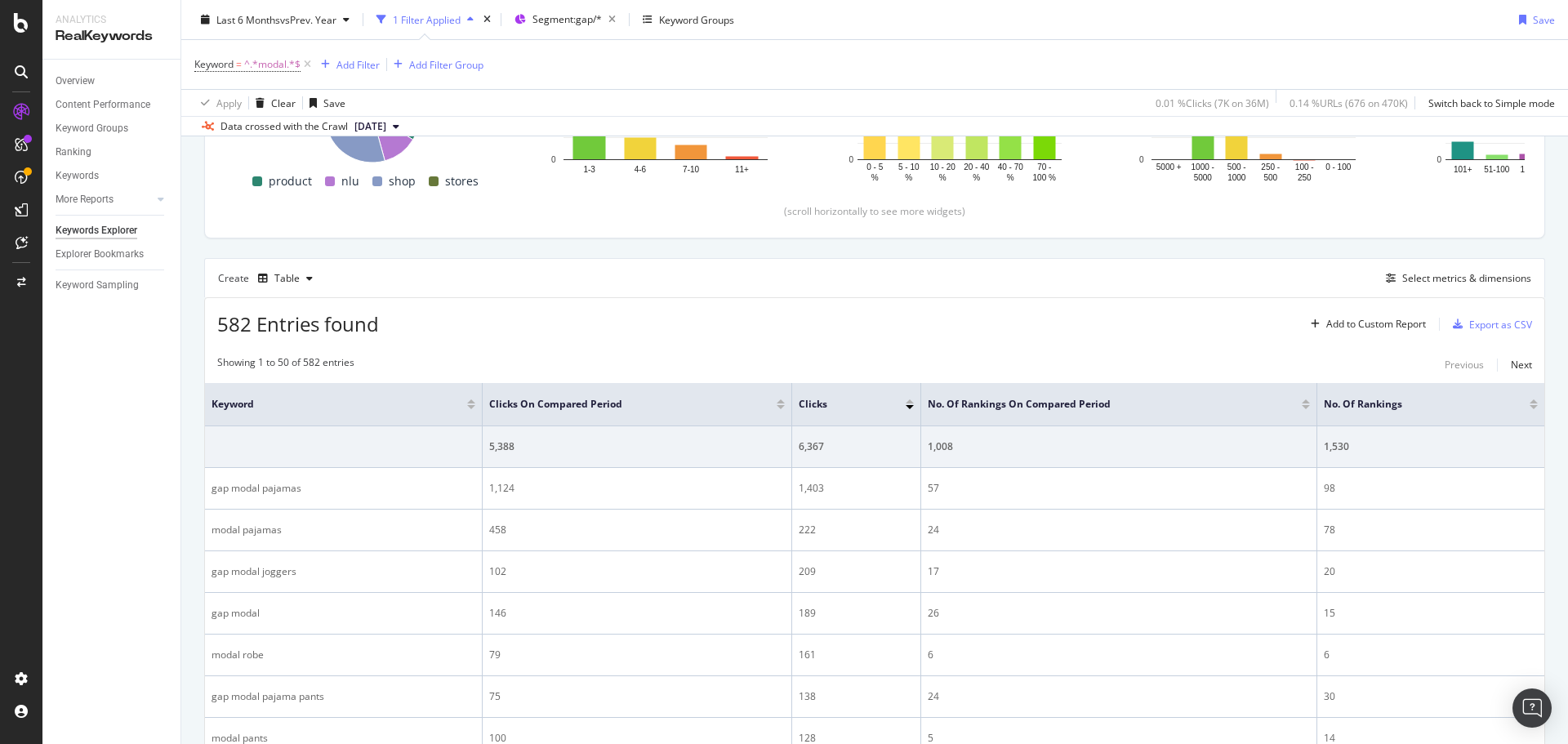
drag, startPoint x: 1162, startPoint y: 30, endPoint x: 1566, endPoint y: 73, distance: 406.3
click at [1162, 29] on div "Last 6 Months vs Prev. Year 1 Filter Applied Segment: gap/* Keyword Groups Save" at bounding box center [874, 23] width 1386 height 33
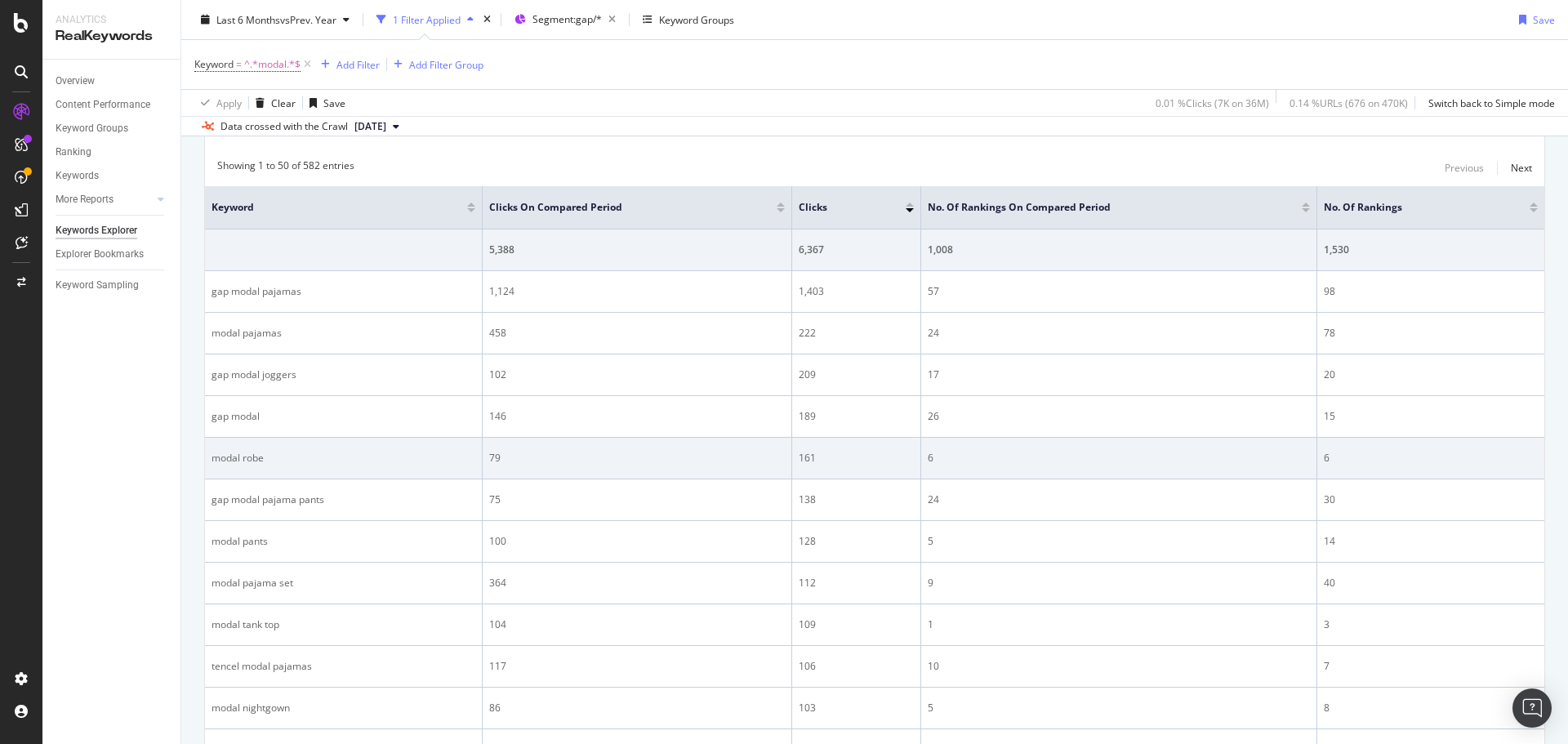
scroll to position [571, 0]
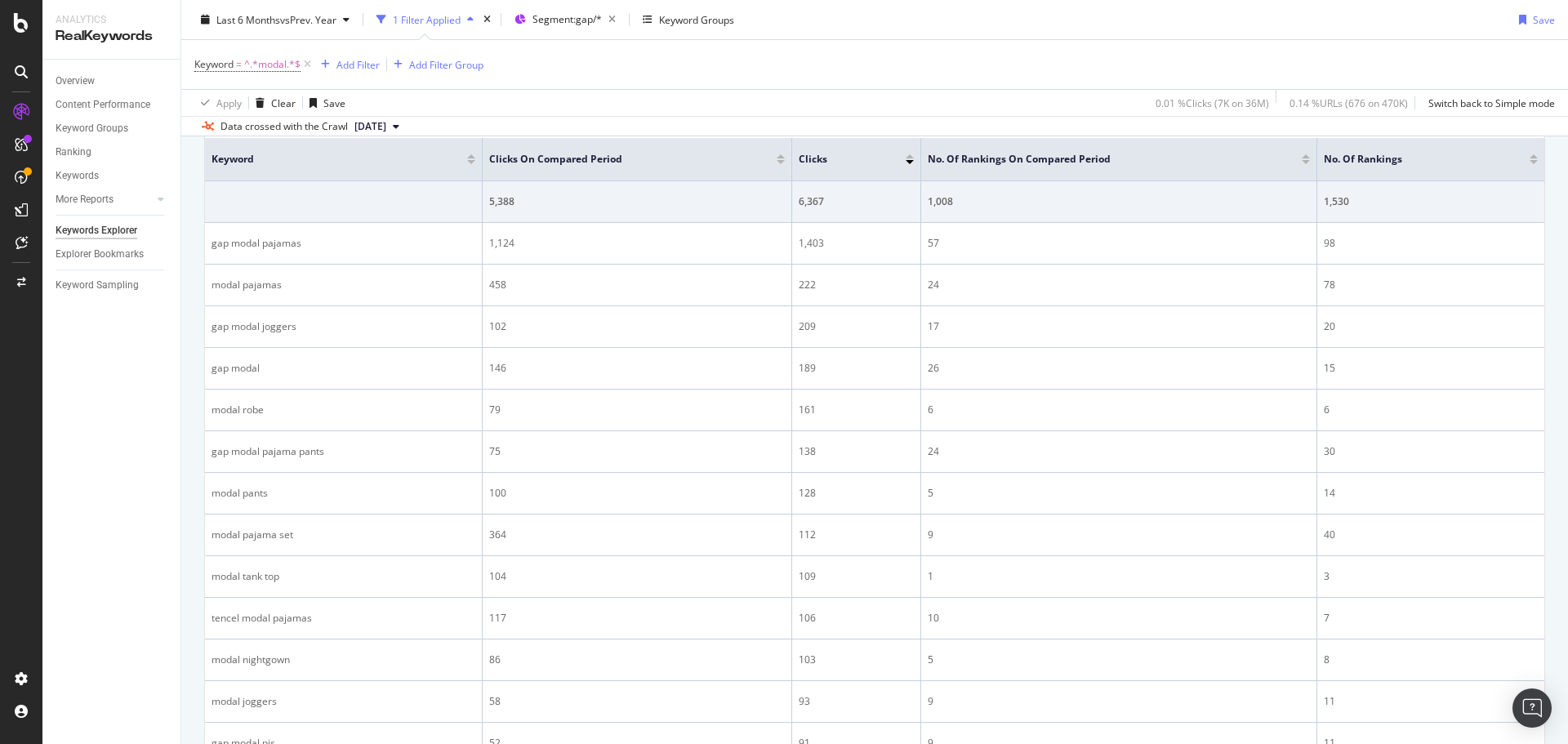
click at [931, 71] on div "Keyword = ^.*modal.*$ Add Filter Add Filter Group" at bounding box center [874, 64] width 1361 height 49
